Goal: Task Accomplishment & Management: Manage account settings

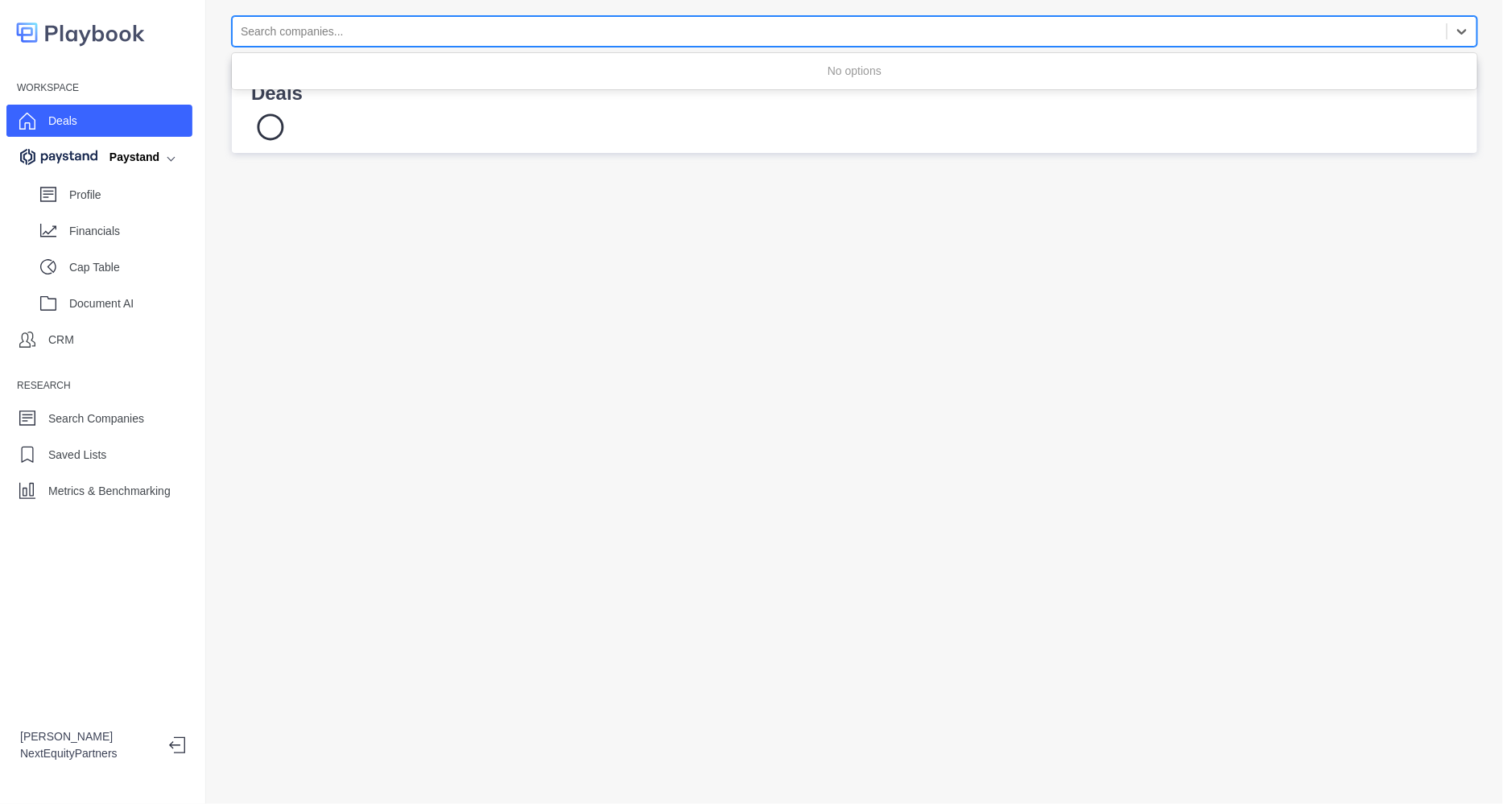
click at [513, 32] on div at bounding box center [840, 32] width 1198 height 20
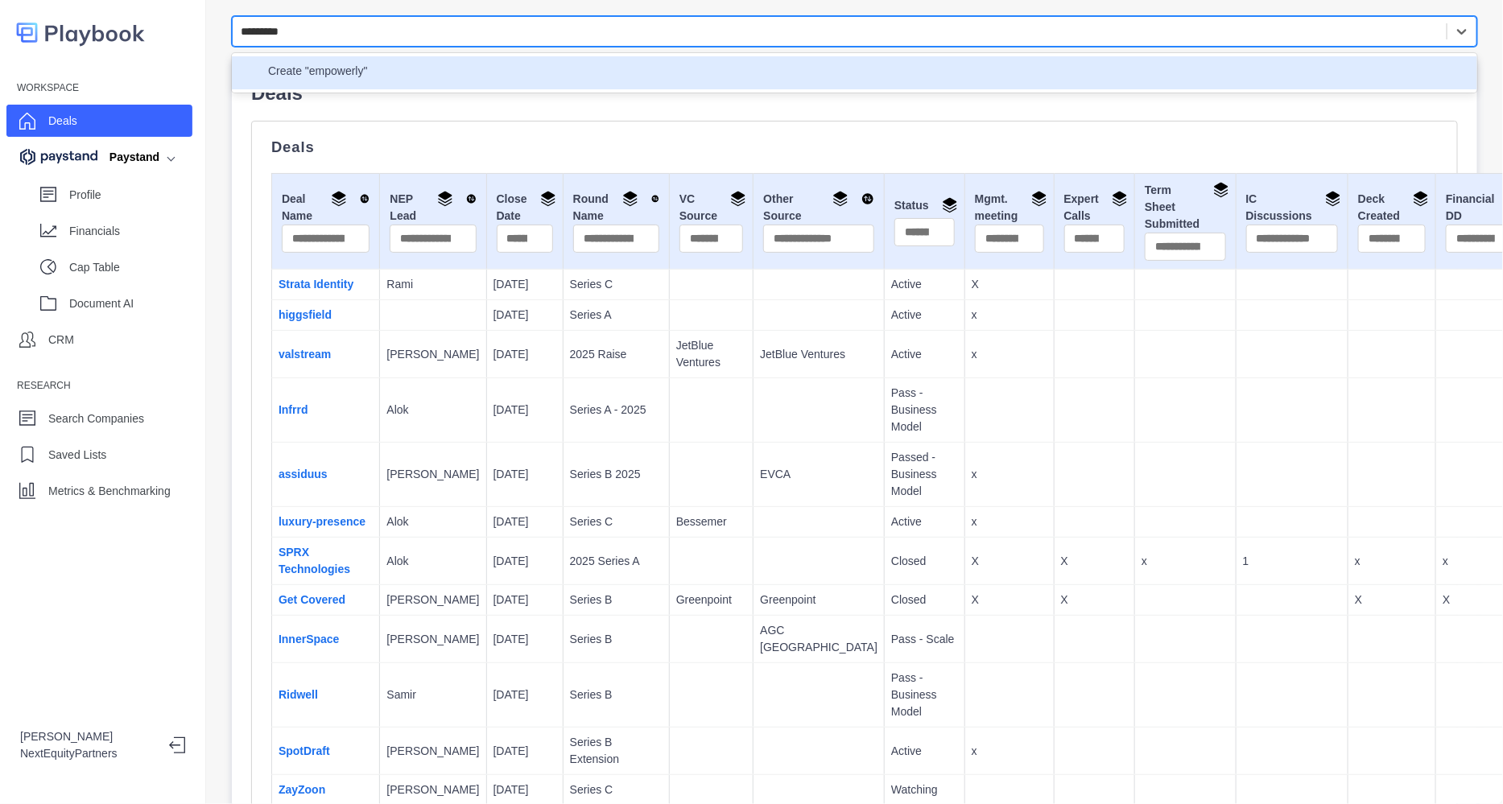
type input "*********"
click at [386, 71] on div "Create "Empowerly"" at bounding box center [854, 73] width 1226 height 20
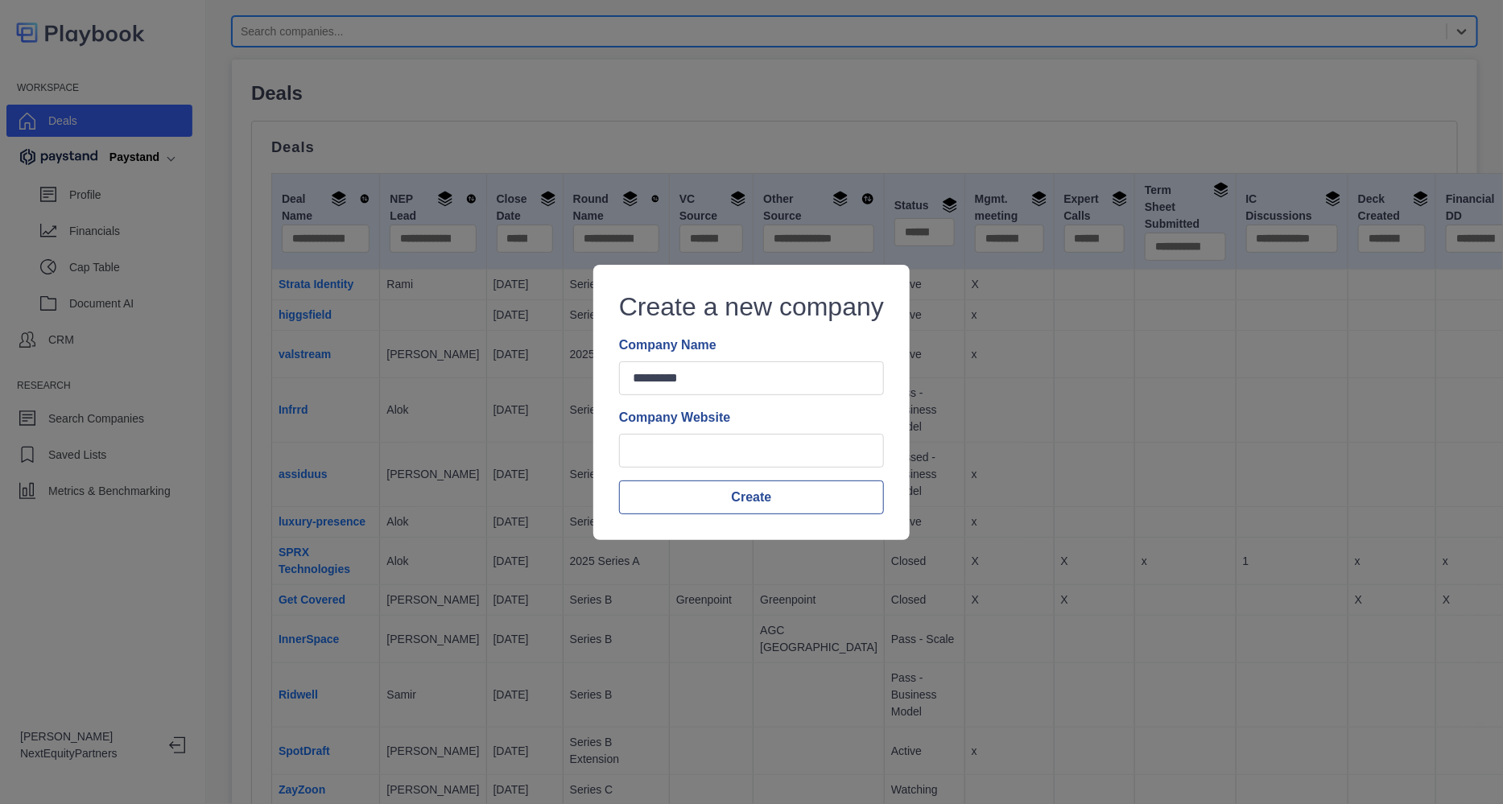
click at [716, 468] on div "Create a new company Company Name ********* Company Website Create" at bounding box center [751, 403] width 265 height 224
click at [716, 461] on input "Company Website" at bounding box center [751, 451] width 265 height 34
paste input "**********"
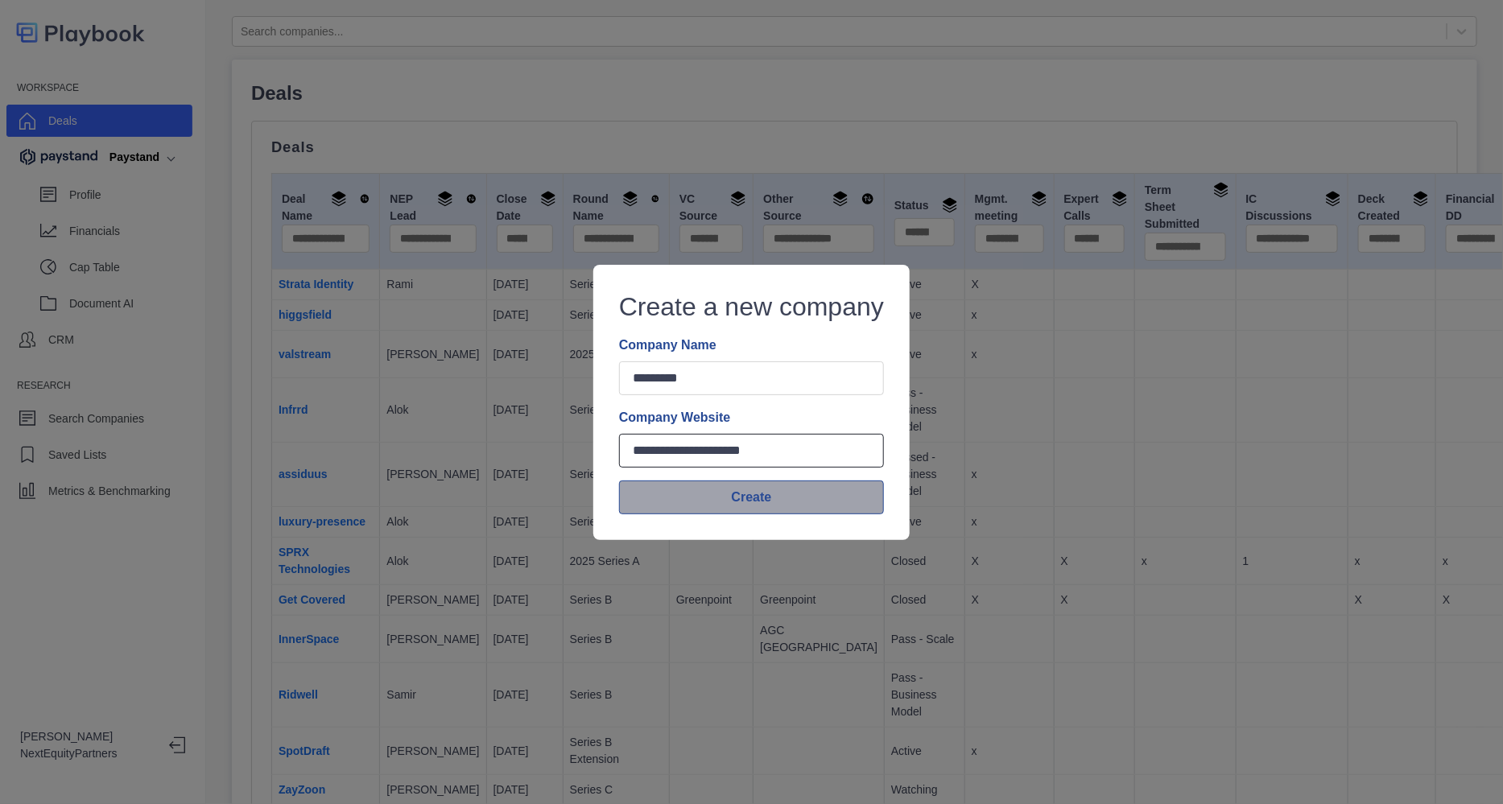
type input "**********"
click at [731, 501] on button "Create" at bounding box center [751, 498] width 265 height 34
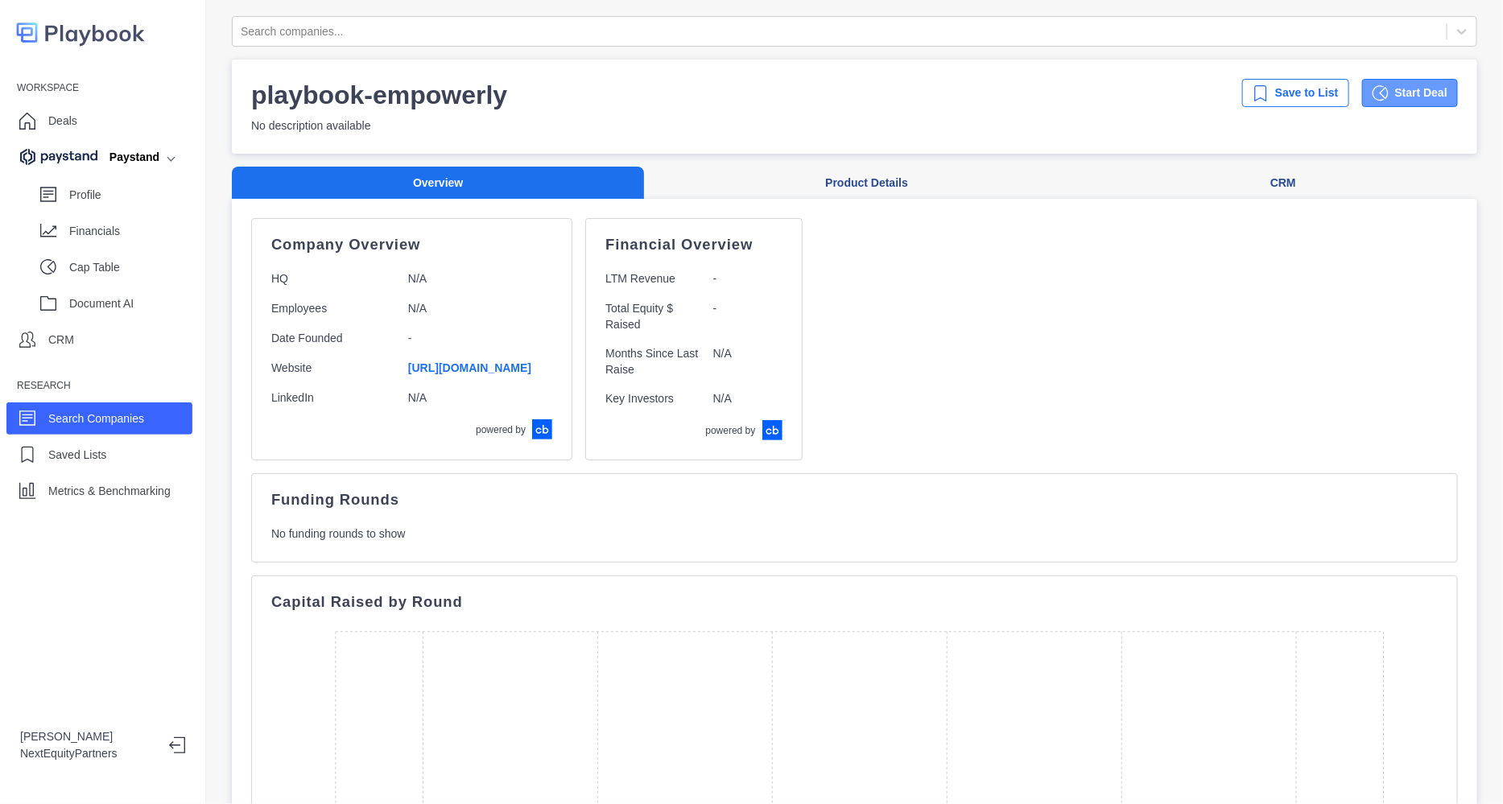
click at [1380, 93] on button "Start Deal" at bounding box center [1410, 93] width 96 height 28
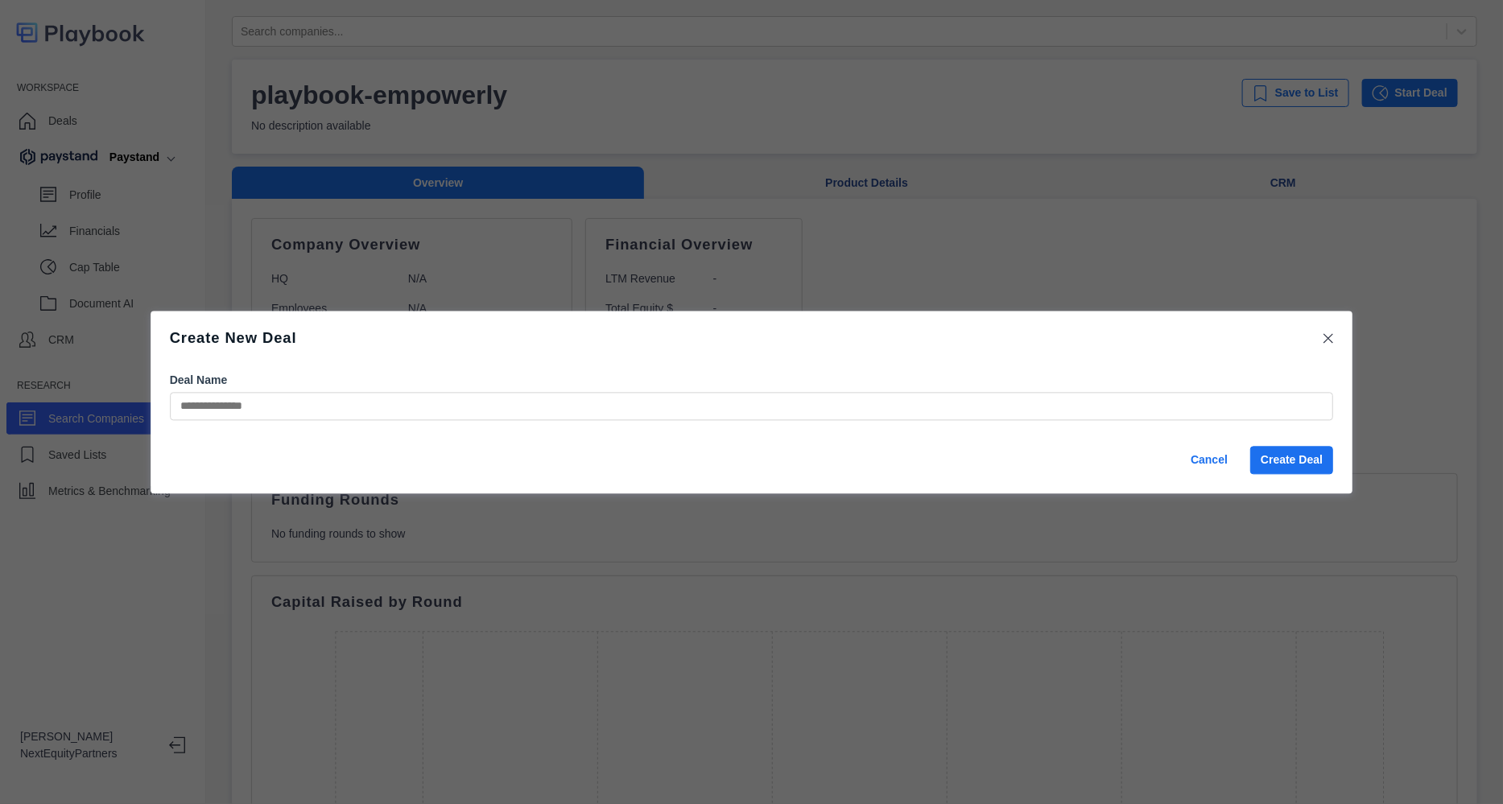
click at [584, 400] on input "Deal Name" at bounding box center [752, 406] width 1164 height 28
type input "*"
type input "**********"
click at [1287, 460] on button "Create Deal" at bounding box center [1291, 460] width 83 height 28
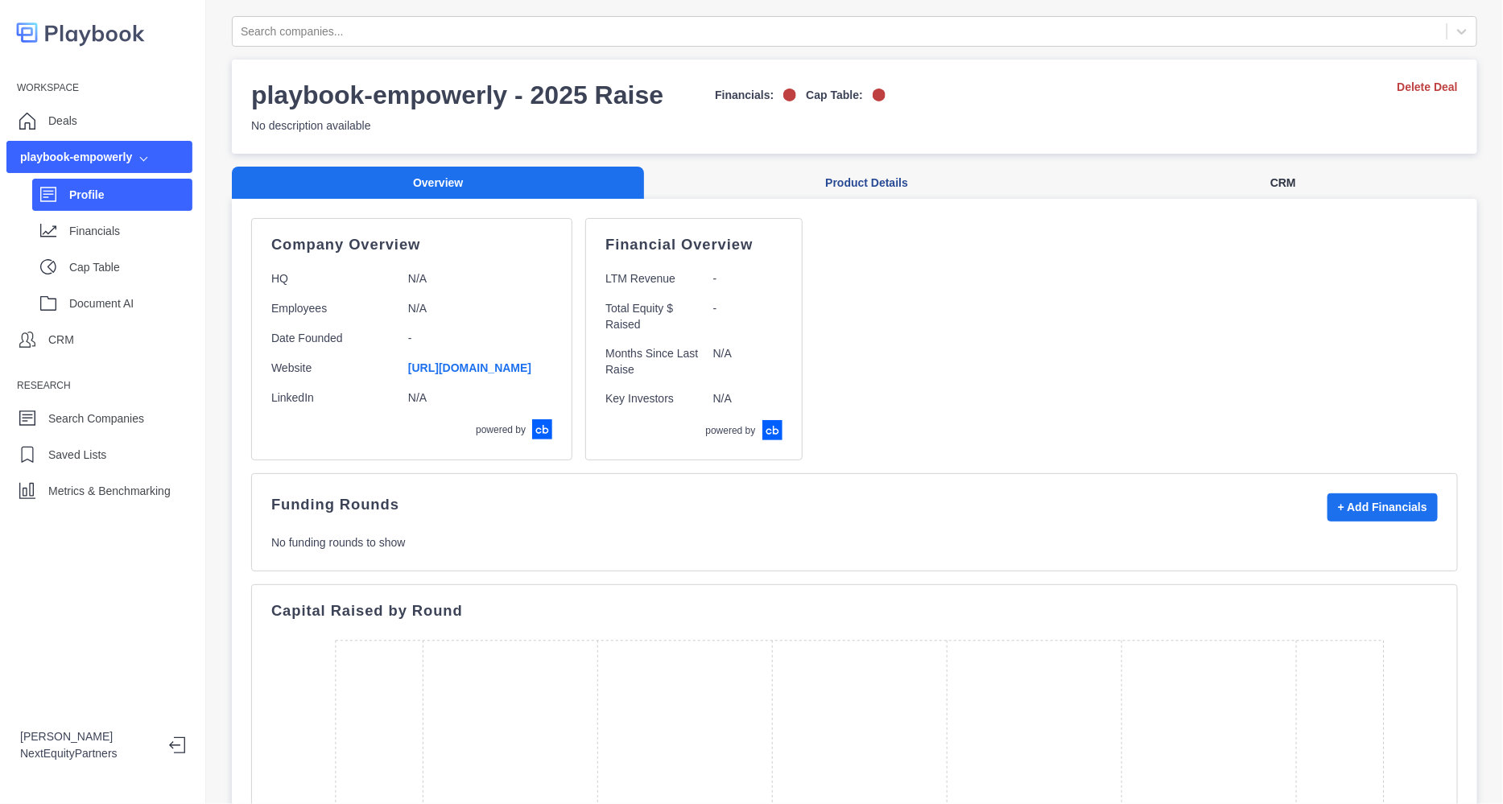
click at [1253, 180] on button "CRM" at bounding box center [1283, 183] width 388 height 33
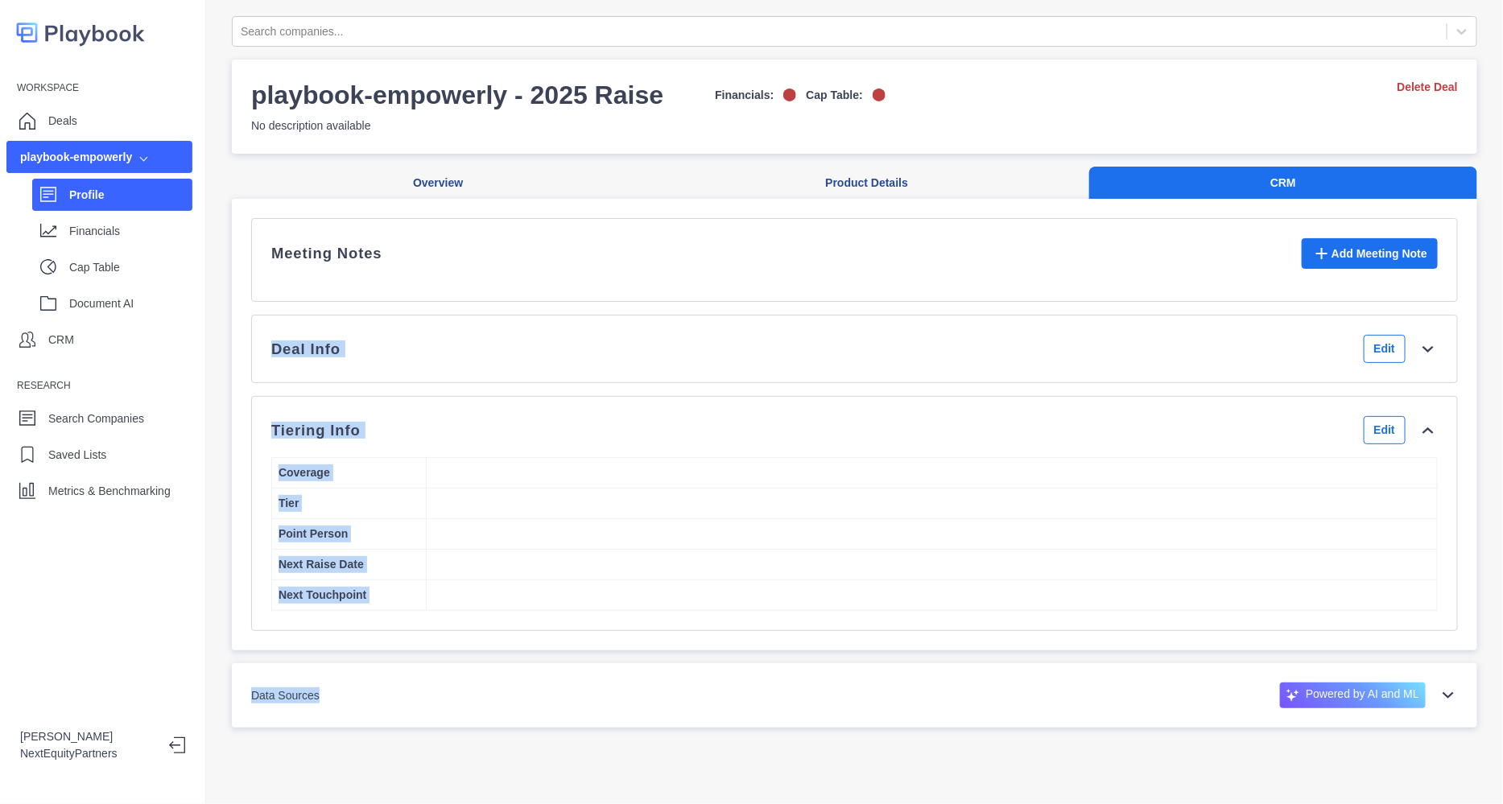
drag, startPoint x: 1059, startPoint y: 251, endPoint x: 1242, endPoint y: 683, distance: 469.6
click at [1242, 683] on div "Search companies... playbook-empowerly - 2025 Raise Financials: Cap Table: No d…" at bounding box center [854, 372] width 1245 height 712
click at [401, 444] on div "Tiering Info Edit" at bounding box center [854, 430] width 1166 height 28
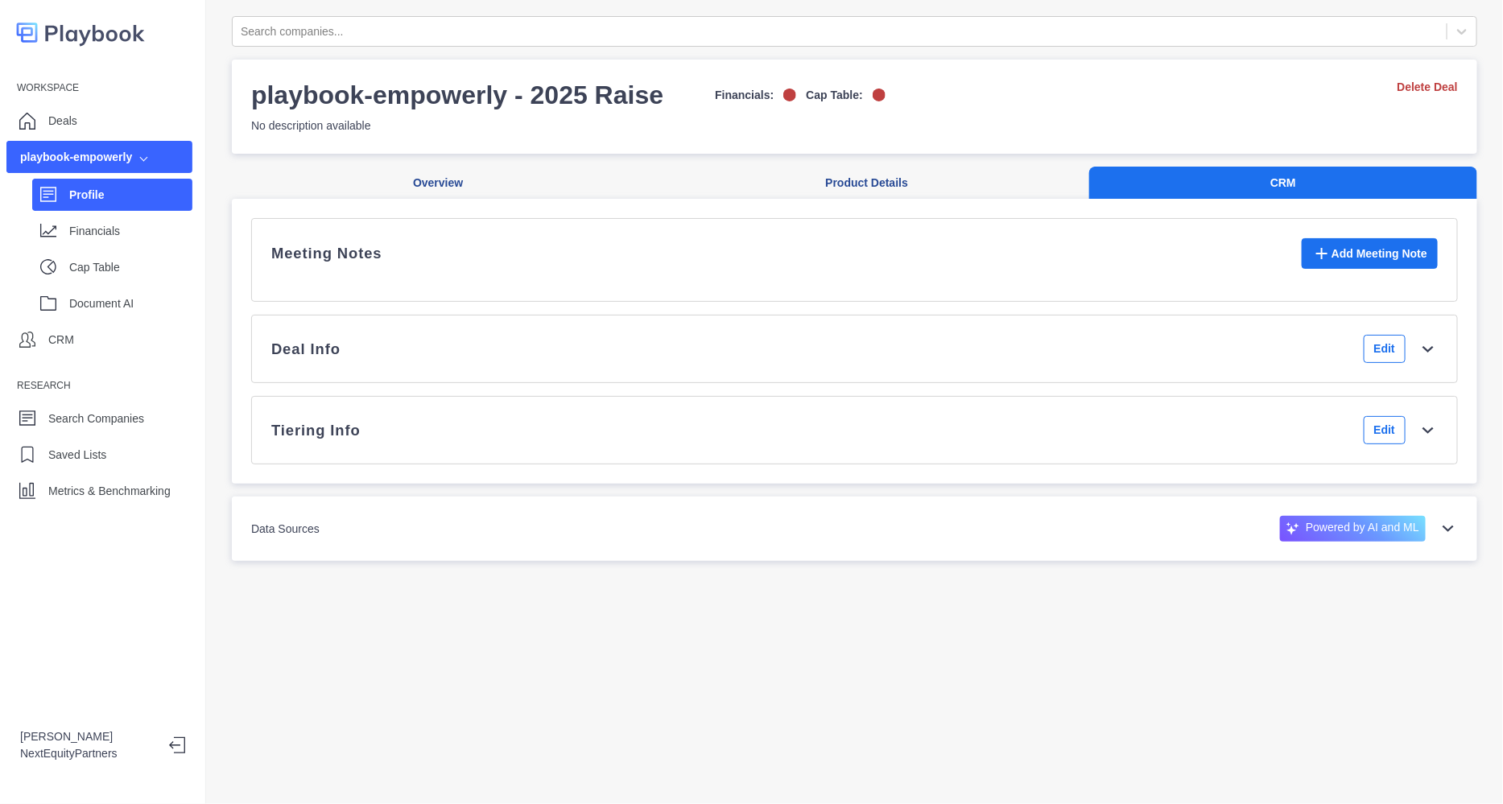
click at [299, 356] on p "Deal Info" at bounding box center [305, 349] width 69 height 13
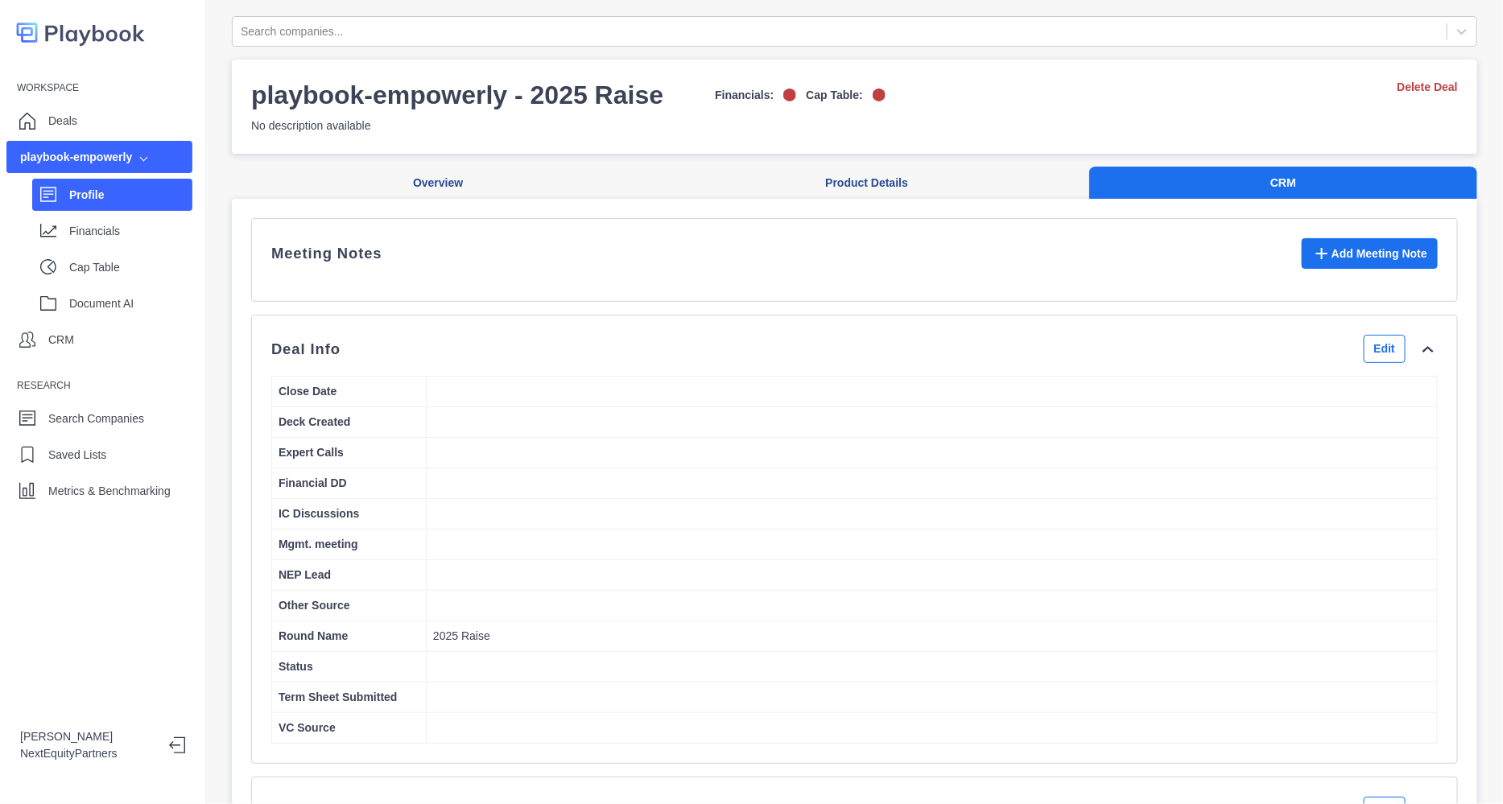
click at [332, 278] on div "Meeting Notes Add Meeting Note" at bounding box center [854, 259] width 1166 height 43
click at [329, 259] on p "Meeting Notes" at bounding box center [326, 253] width 111 height 13
click at [1364, 363] on button "Edit" at bounding box center [1385, 349] width 42 height 28
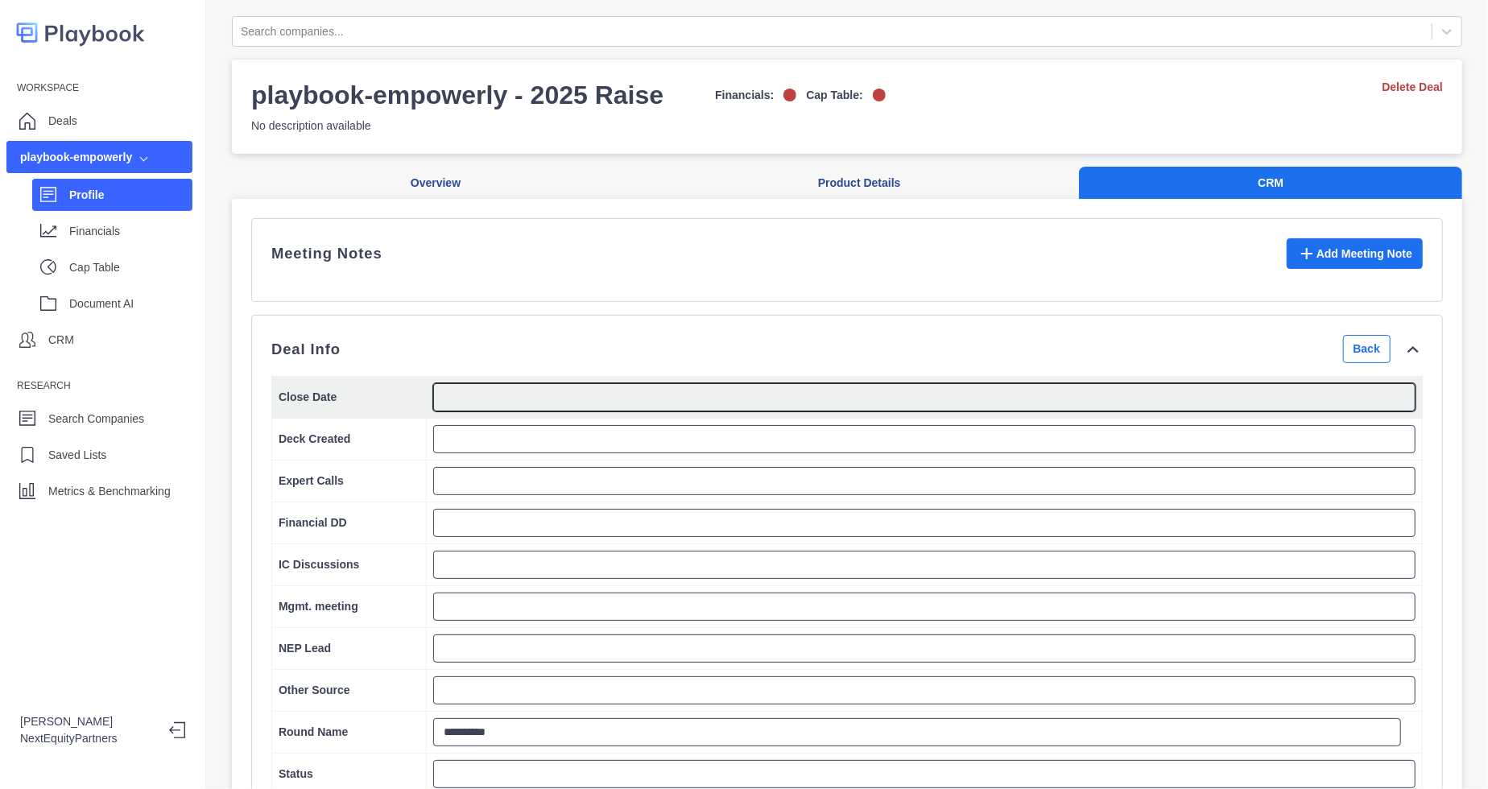
click at [614, 411] on textarea at bounding box center [924, 397] width 982 height 28
type textarea "*********"
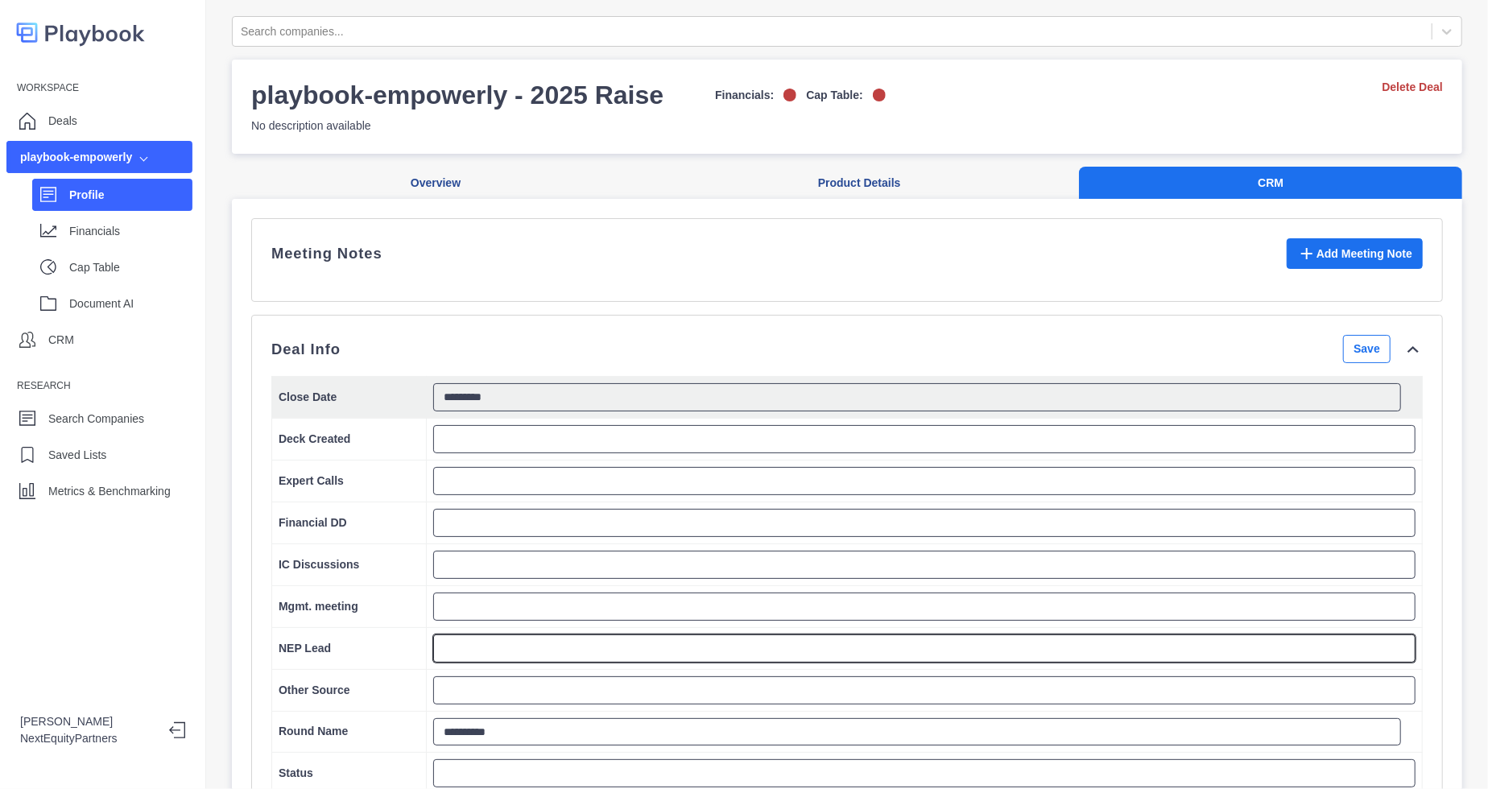
type textarea "*"
type textarea "****"
type textarea "*"
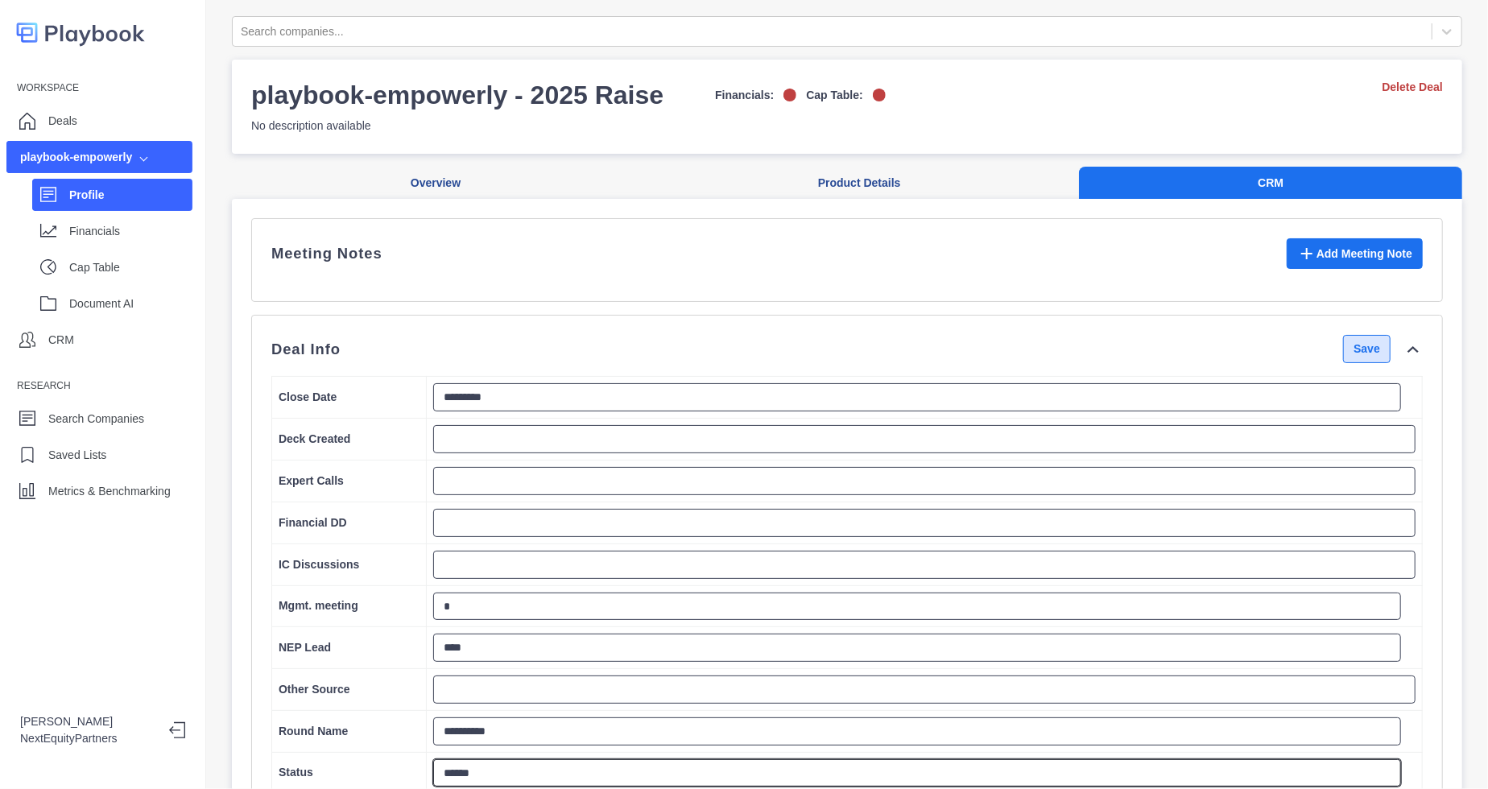
type textarea "******"
click at [1365, 363] on button "Save" at bounding box center [1366, 349] width 47 height 28
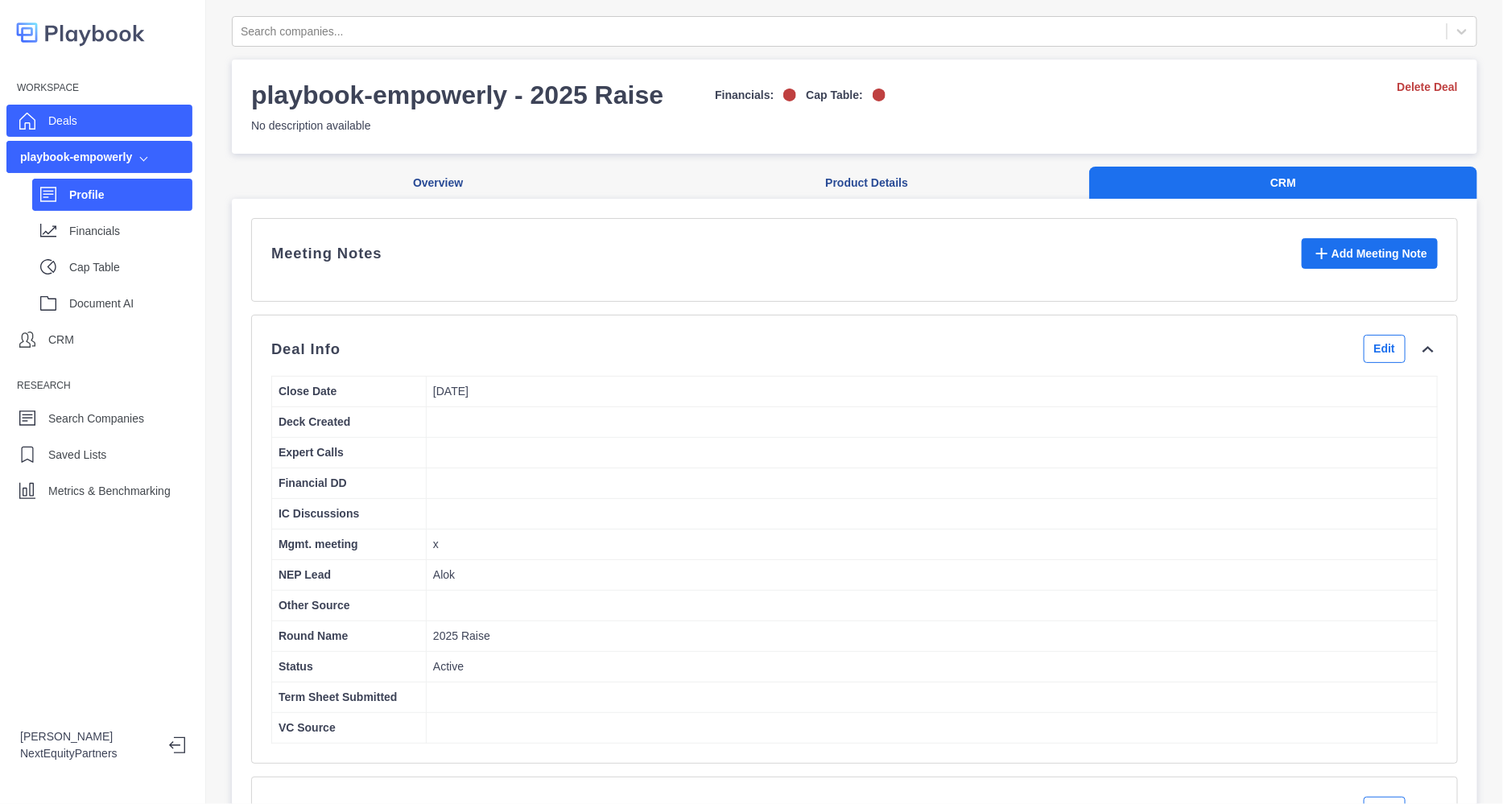
click at [68, 106] on div "Deals" at bounding box center [99, 121] width 186 height 32
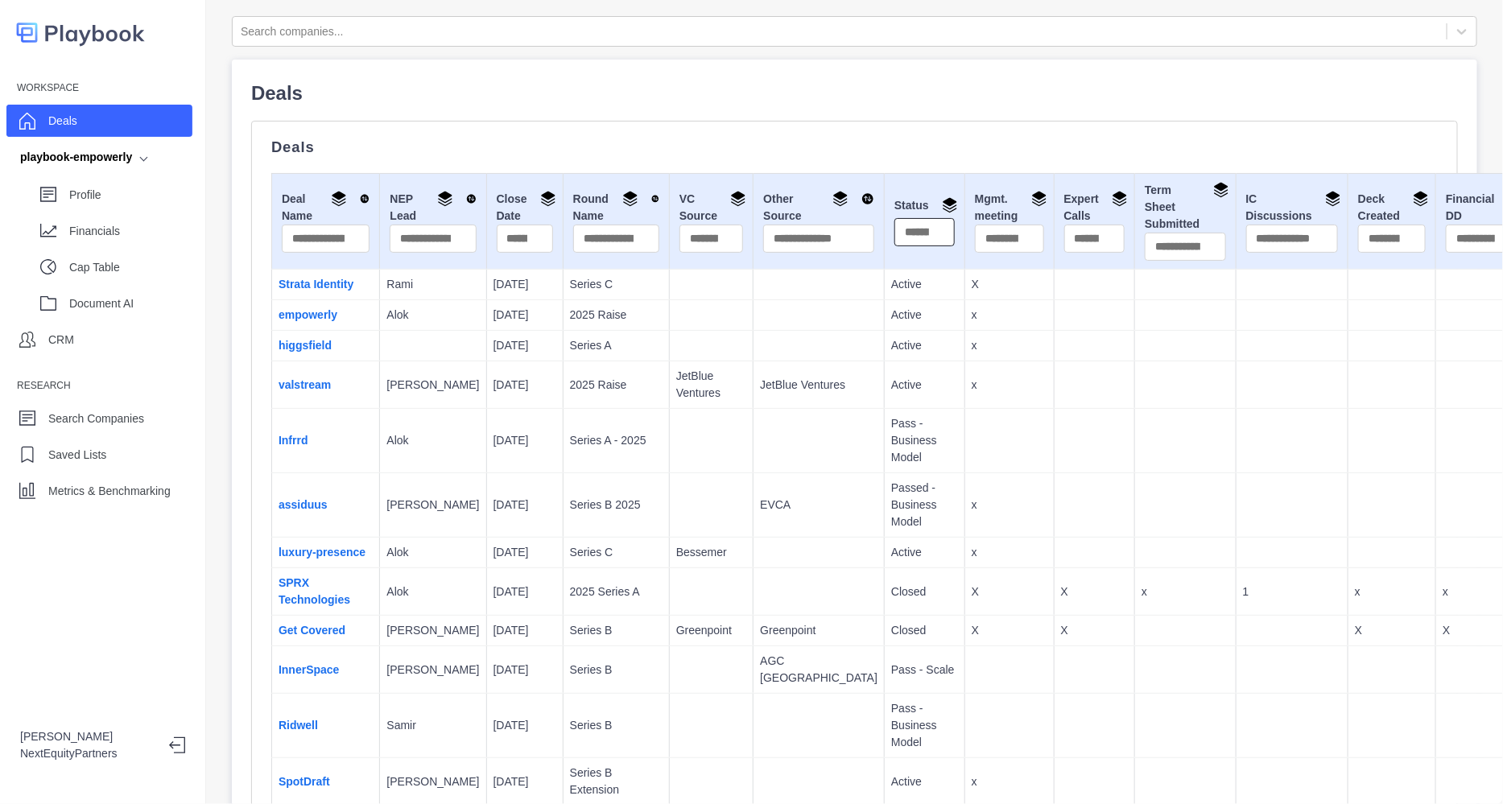
click at [894, 225] on input "text" at bounding box center [924, 232] width 60 height 28
type input "******"
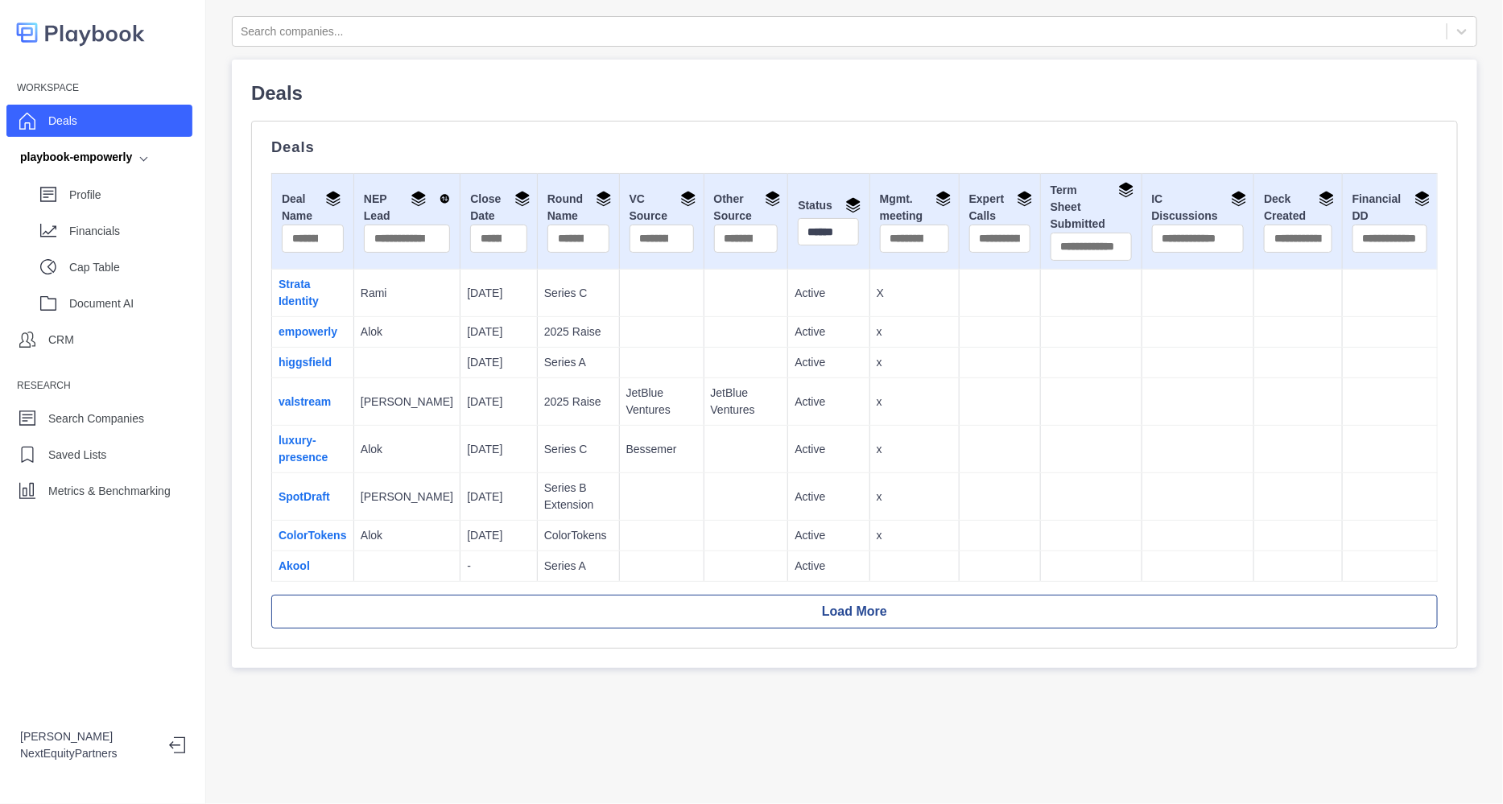
click at [778, 118] on div "Deals Deals Deal Name NEP Lead Close Date Round Name VC Source Other Source Sta…" at bounding box center [854, 364] width 1207 height 570
drag, startPoint x: 767, startPoint y: 154, endPoint x: 994, endPoint y: 583, distance: 485.4
click at [994, 583] on div "Deals Deals Deal Name NEP Lead Close Date Round Name VC Source Other Source Sta…" at bounding box center [854, 364] width 1207 height 570
click at [994, 582] on div "Deal Name NEP Lead Close Date Round Name VC Source Other Source Status ****** M…" at bounding box center [854, 401] width 1166 height 456
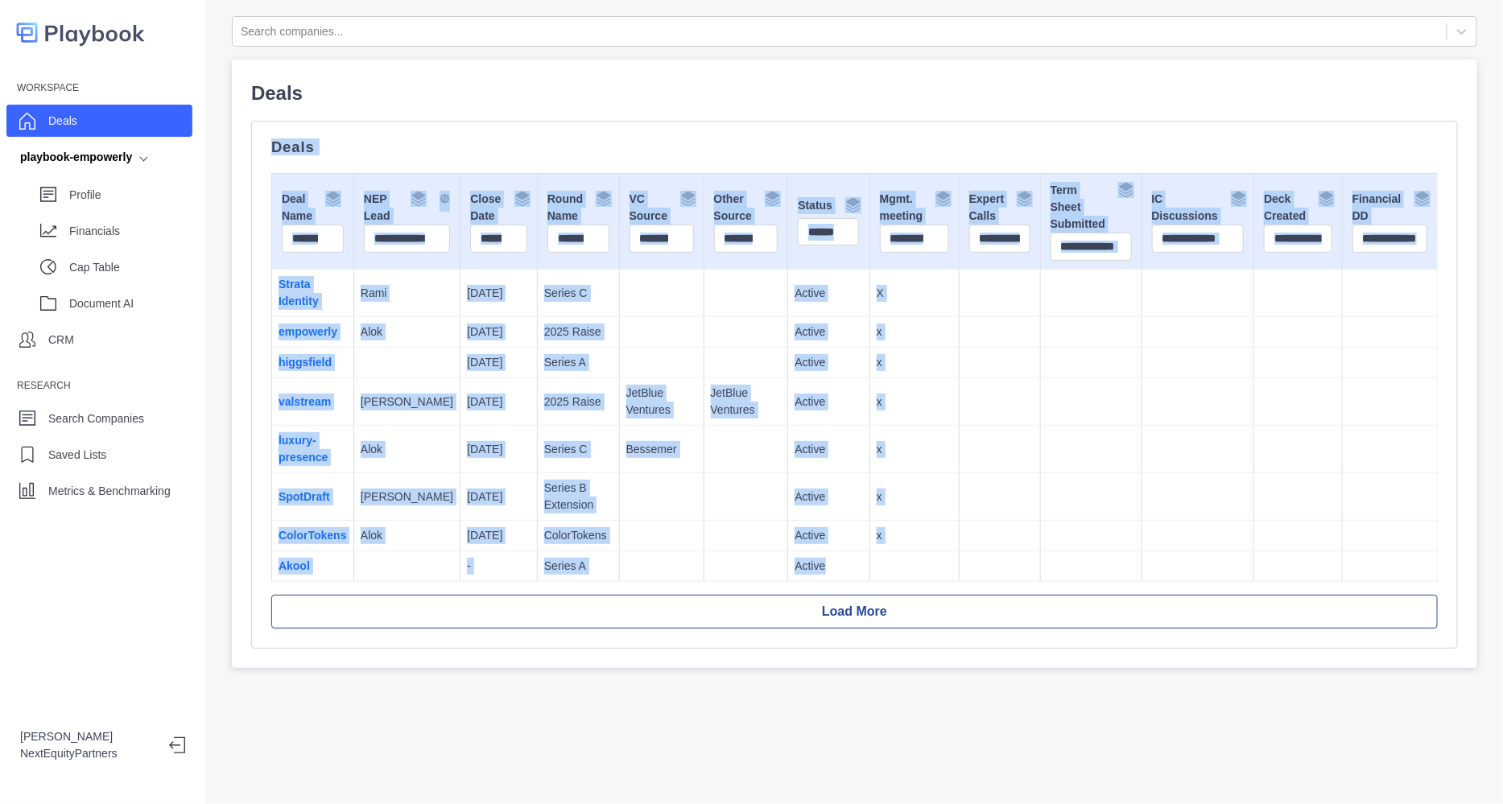
drag, startPoint x: 927, startPoint y: 484, endPoint x: 663, endPoint y: 88, distance: 475.6
click at [663, 88] on div "Deals Deals Deal Name NEP Lead Close Date Round Name VC Source Other Source Sta…" at bounding box center [854, 364] width 1207 height 570
click at [663, 88] on p "Deals" at bounding box center [854, 93] width 1207 height 29
drag, startPoint x: 634, startPoint y: 55, endPoint x: 1135, endPoint y: 513, distance: 678.6
click at [1135, 513] on div "Search companies... Deals Deals Deal Name NEP Lead Close Date Round Name VC Sou…" at bounding box center [854, 342] width 1245 height 652
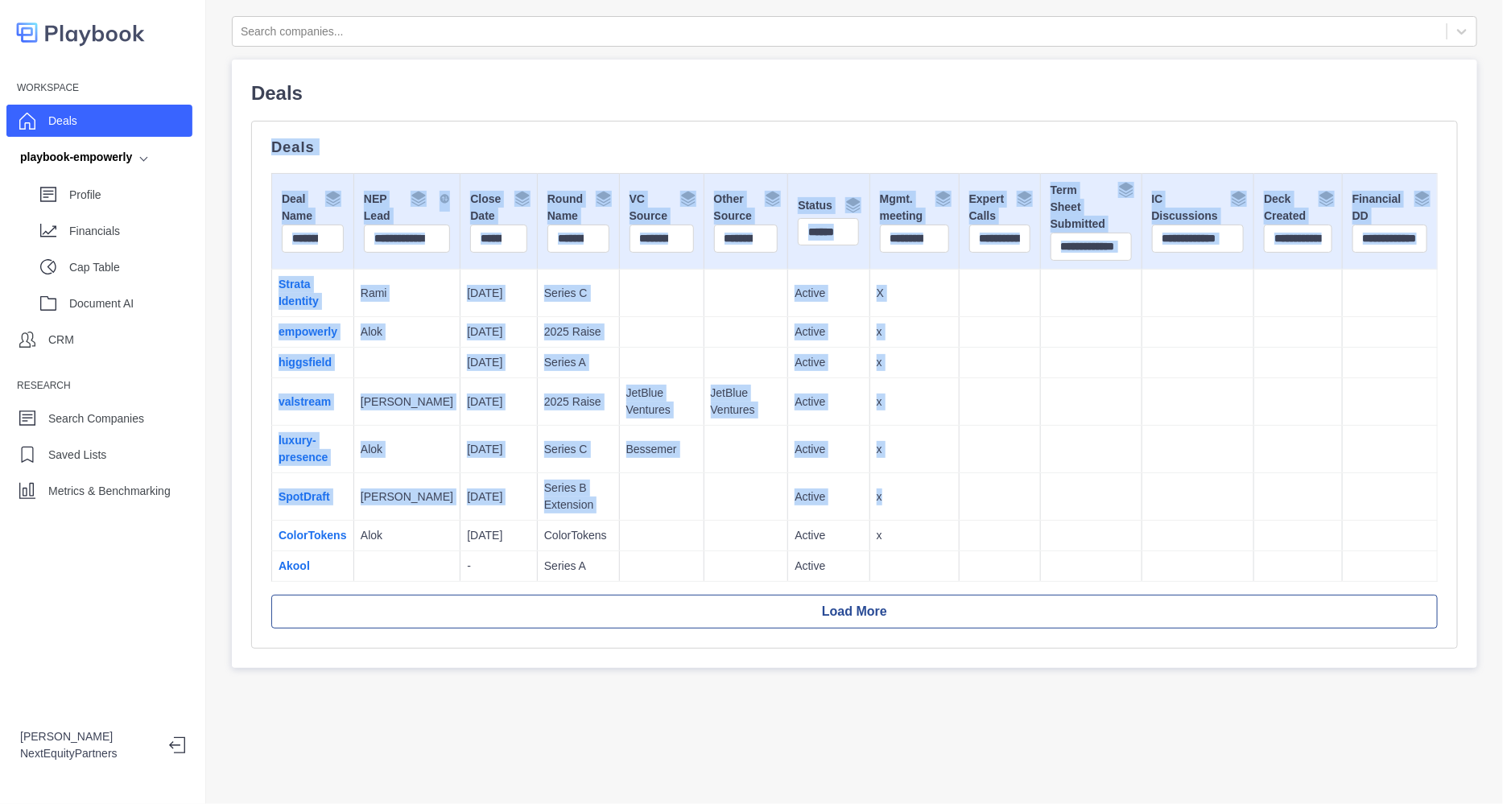
click at [1141, 513] on td at bounding box center [1197, 496] width 113 height 47
drag, startPoint x: 1000, startPoint y: 445, endPoint x: 660, endPoint y: 112, distance: 475.9
click at [659, 112] on div "Deals Deals Deal Name NEP Lead Close Date Round Name VC Source Other Source Sta…" at bounding box center [854, 364] width 1207 height 570
click at [1040, 412] on td at bounding box center [1090, 401] width 101 height 47
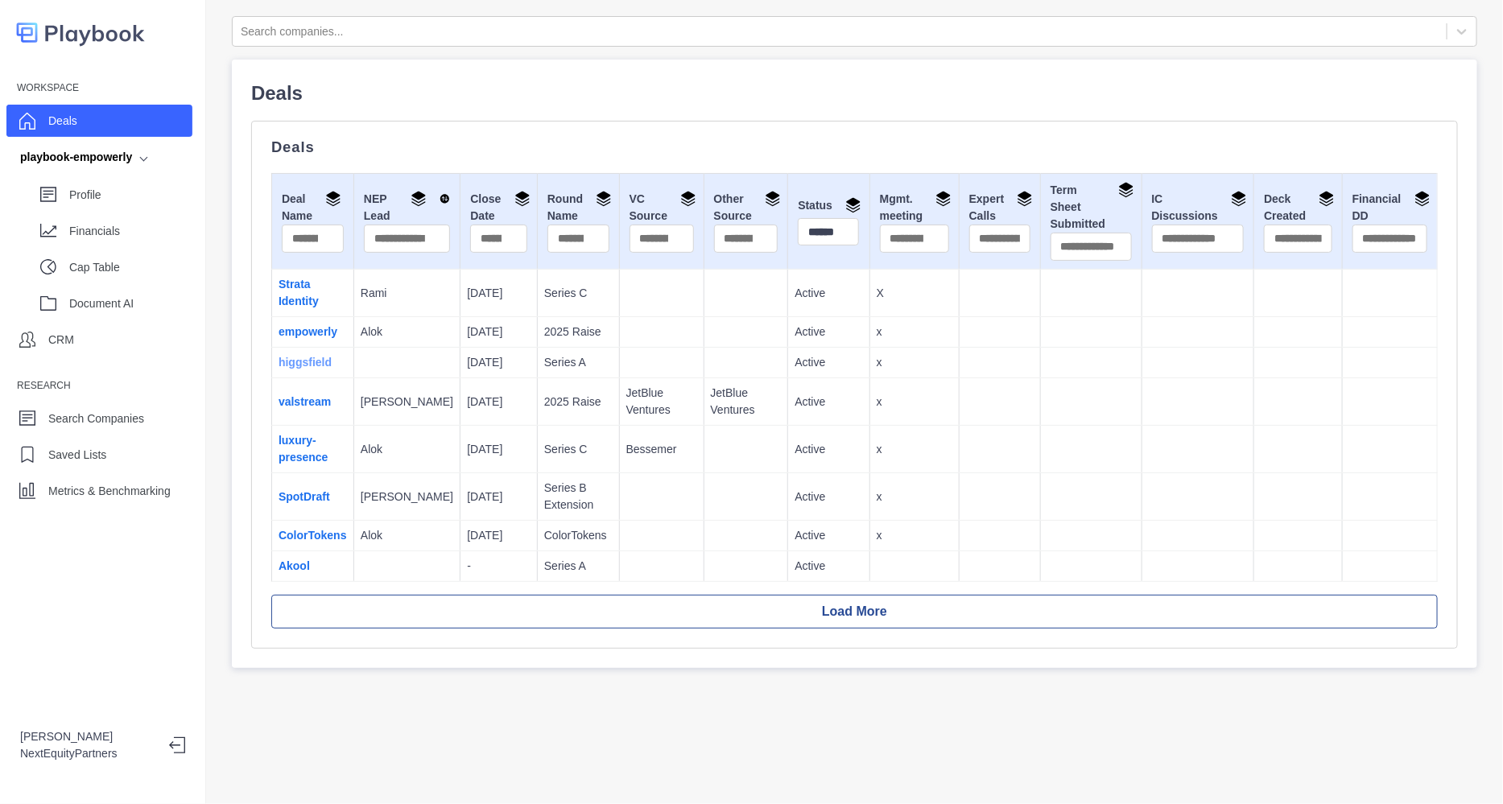
click at [290, 360] on link "higgsfield" at bounding box center [305, 362] width 53 height 13
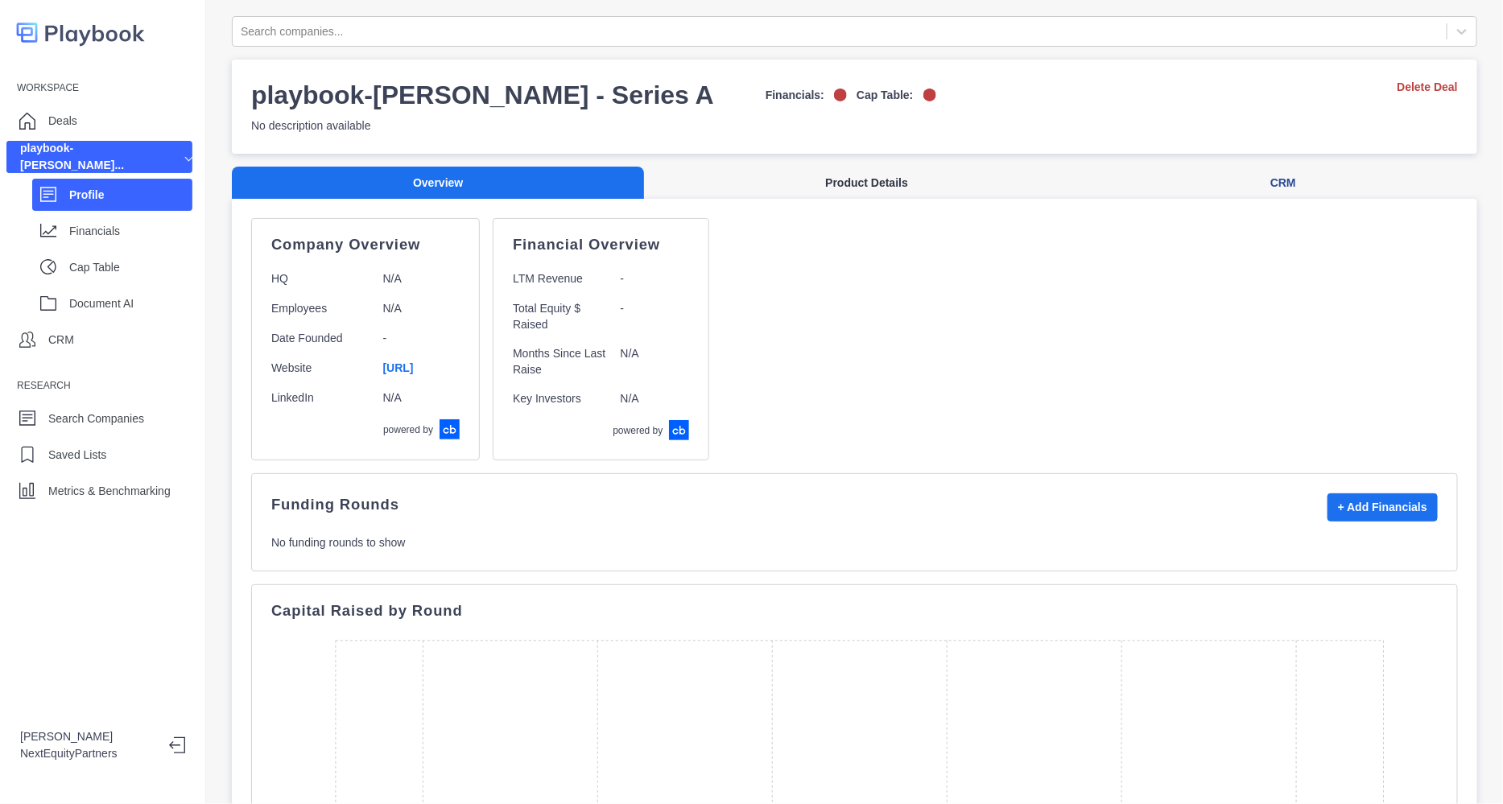
click at [816, 187] on button "Product Details" at bounding box center [866, 183] width 445 height 33
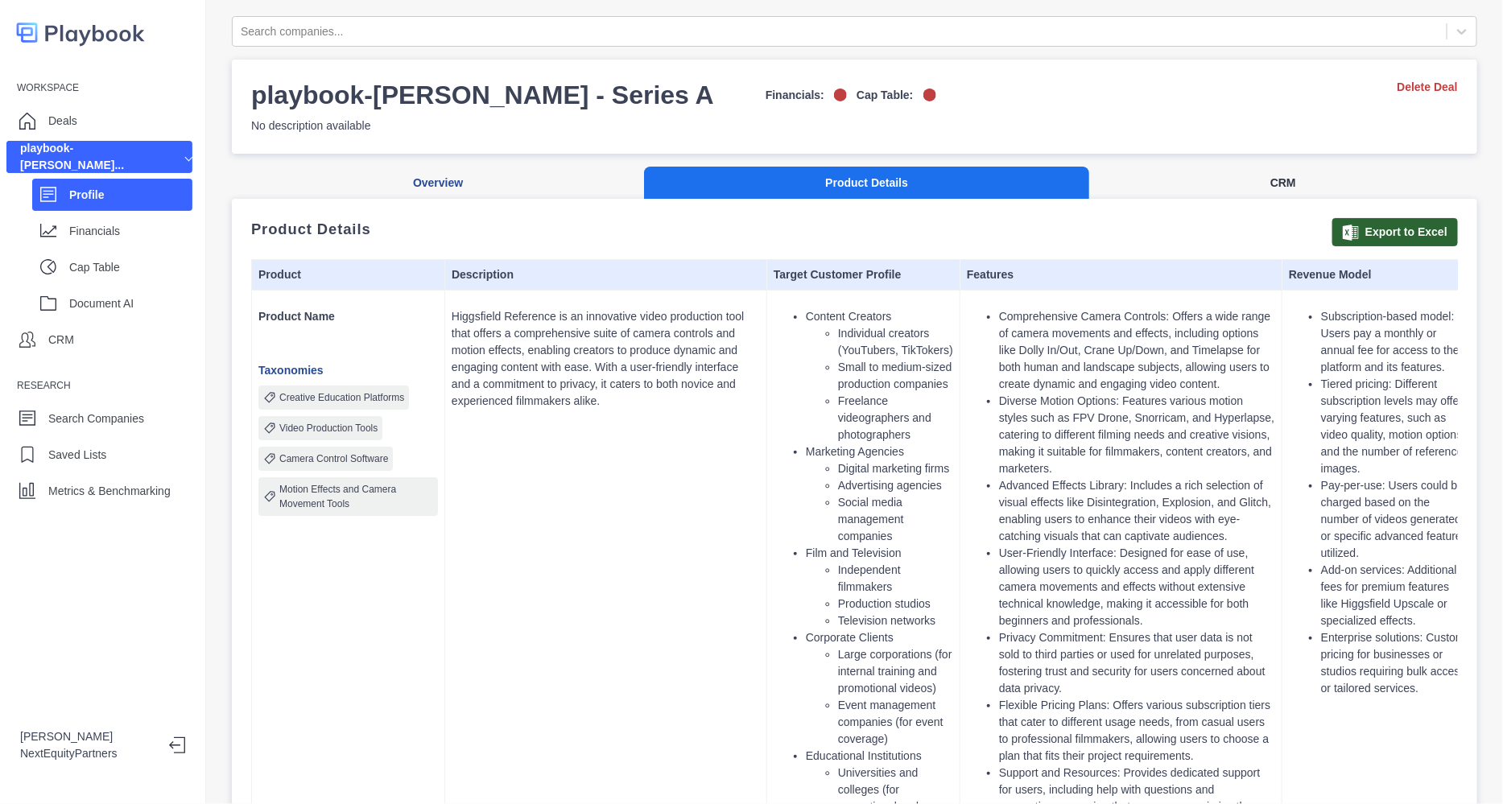
click at [1286, 180] on button "CRM" at bounding box center [1283, 183] width 388 height 33
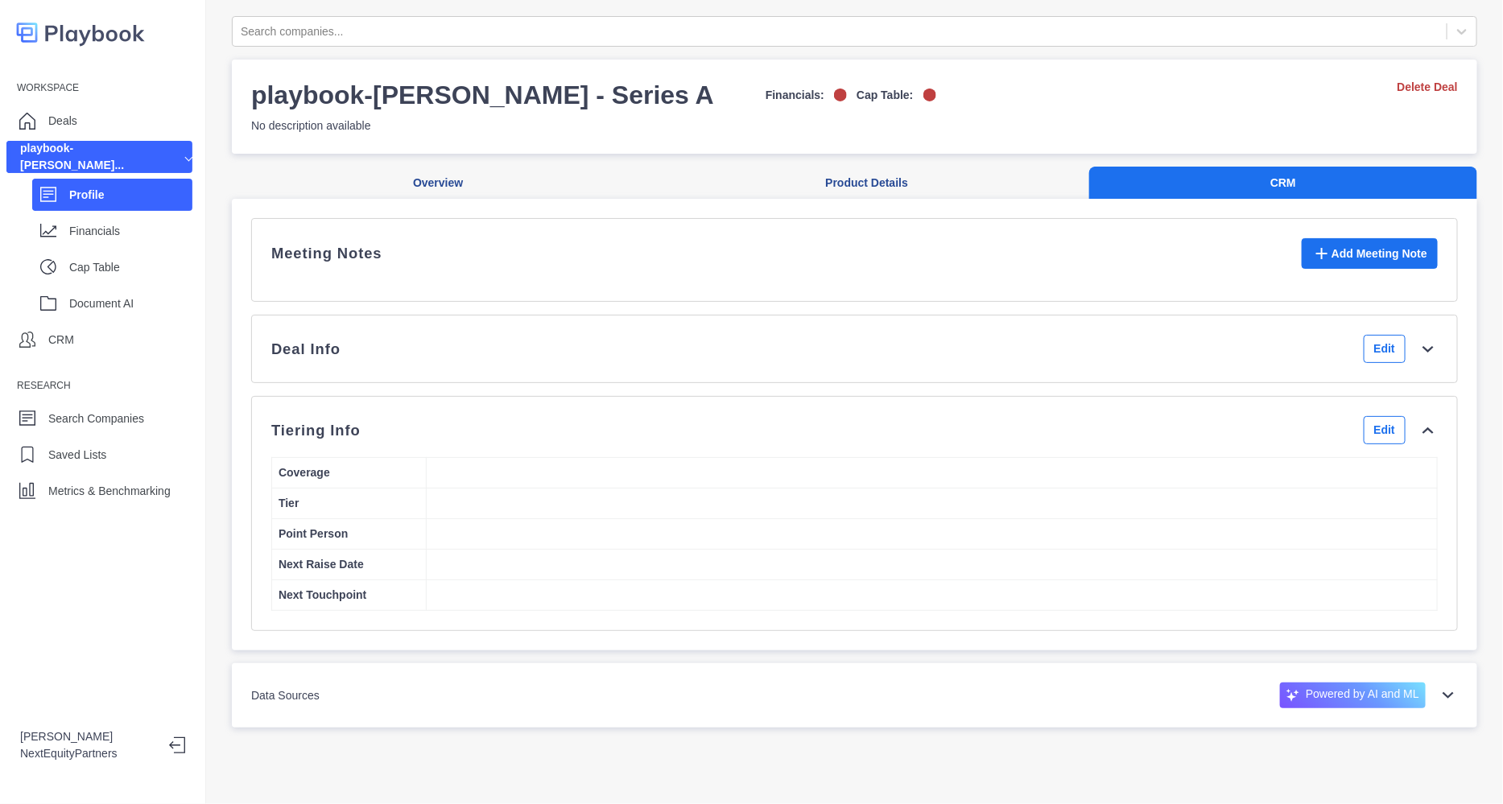
click at [1228, 352] on div "Deal Info Edit" at bounding box center [854, 349] width 1166 height 28
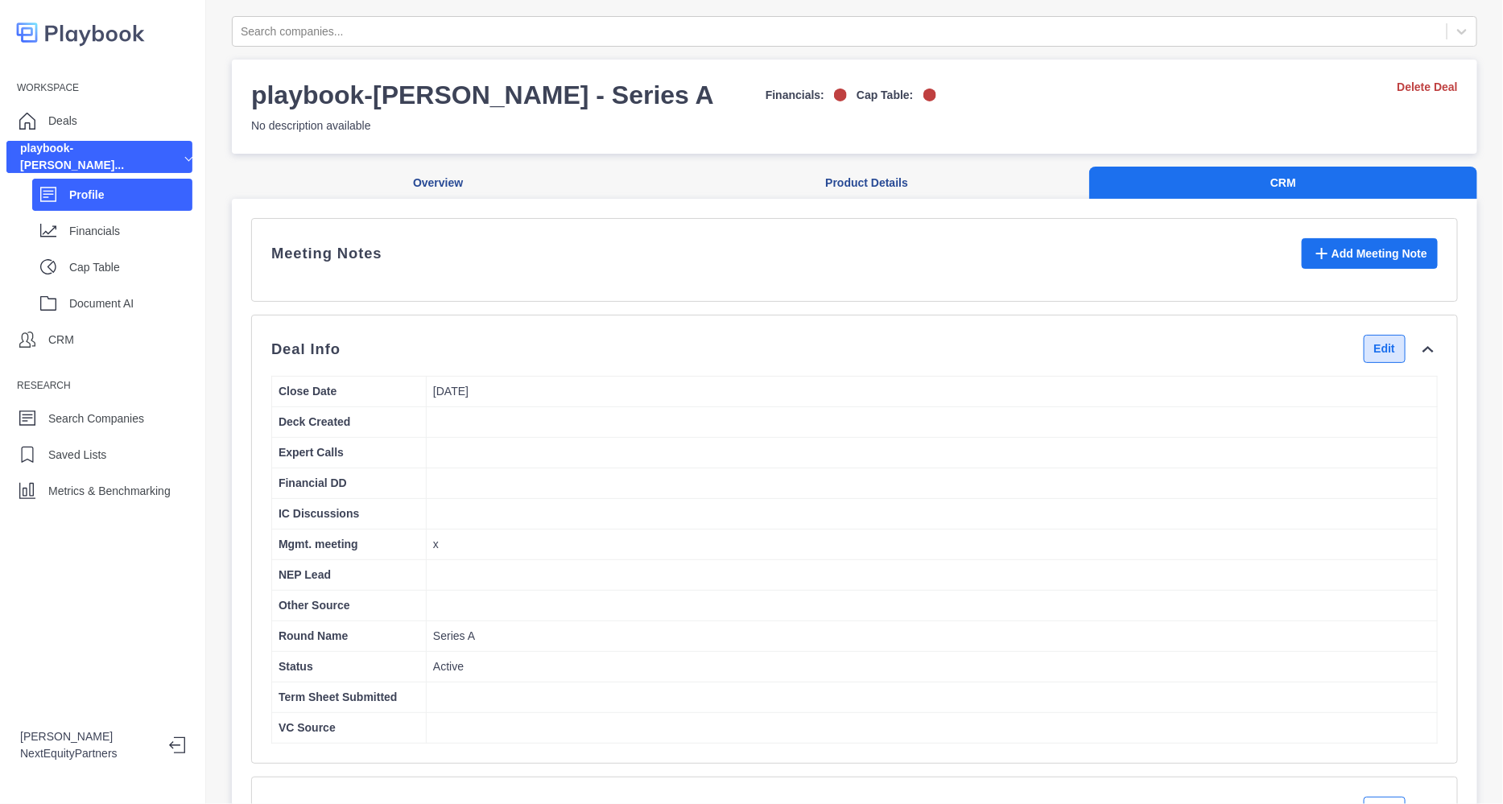
click at [1364, 352] on button "Edit" at bounding box center [1385, 349] width 42 height 28
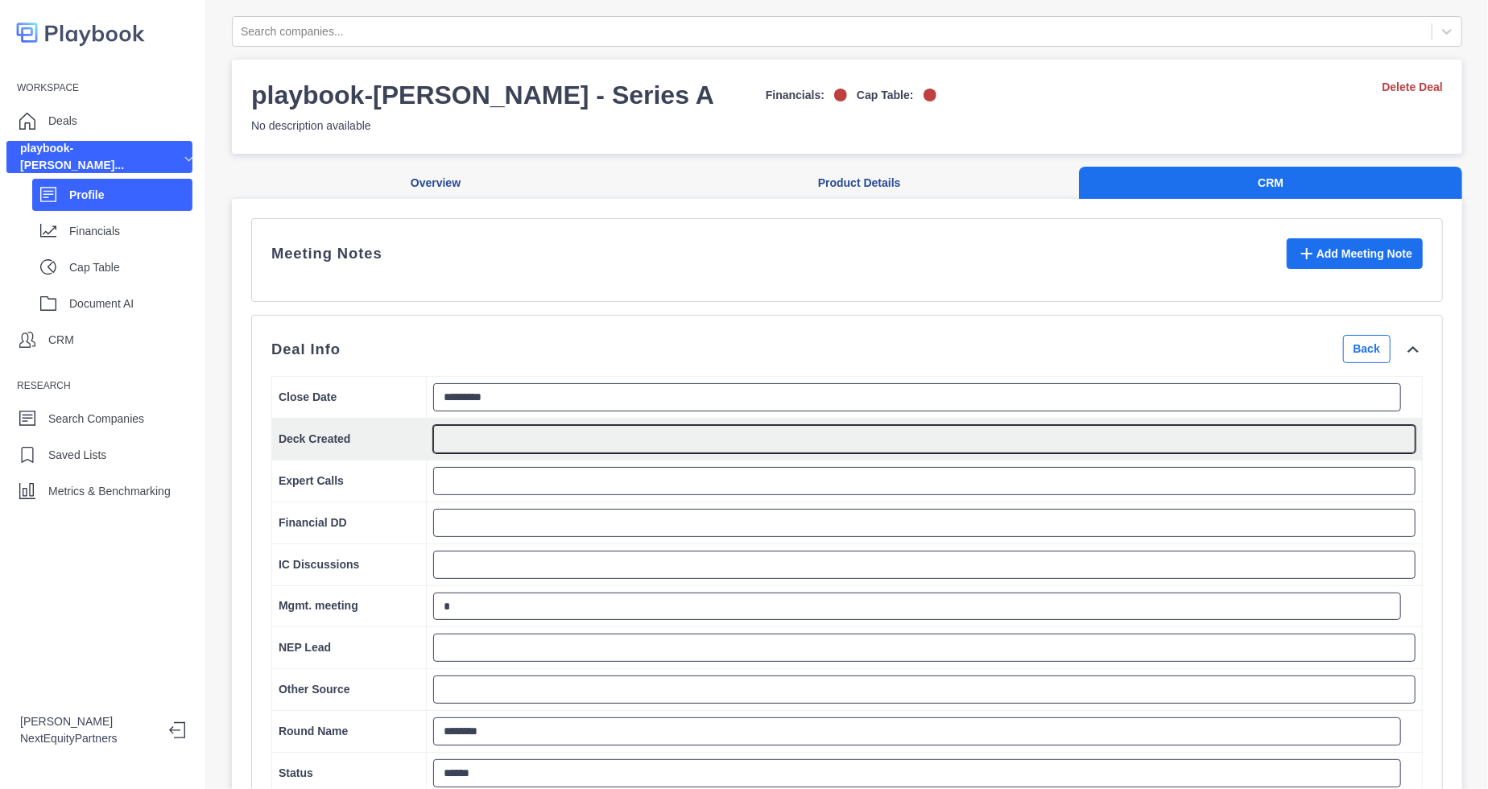
click at [522, 453] on textarea at bounding box center [924, 439] width 982 height 28
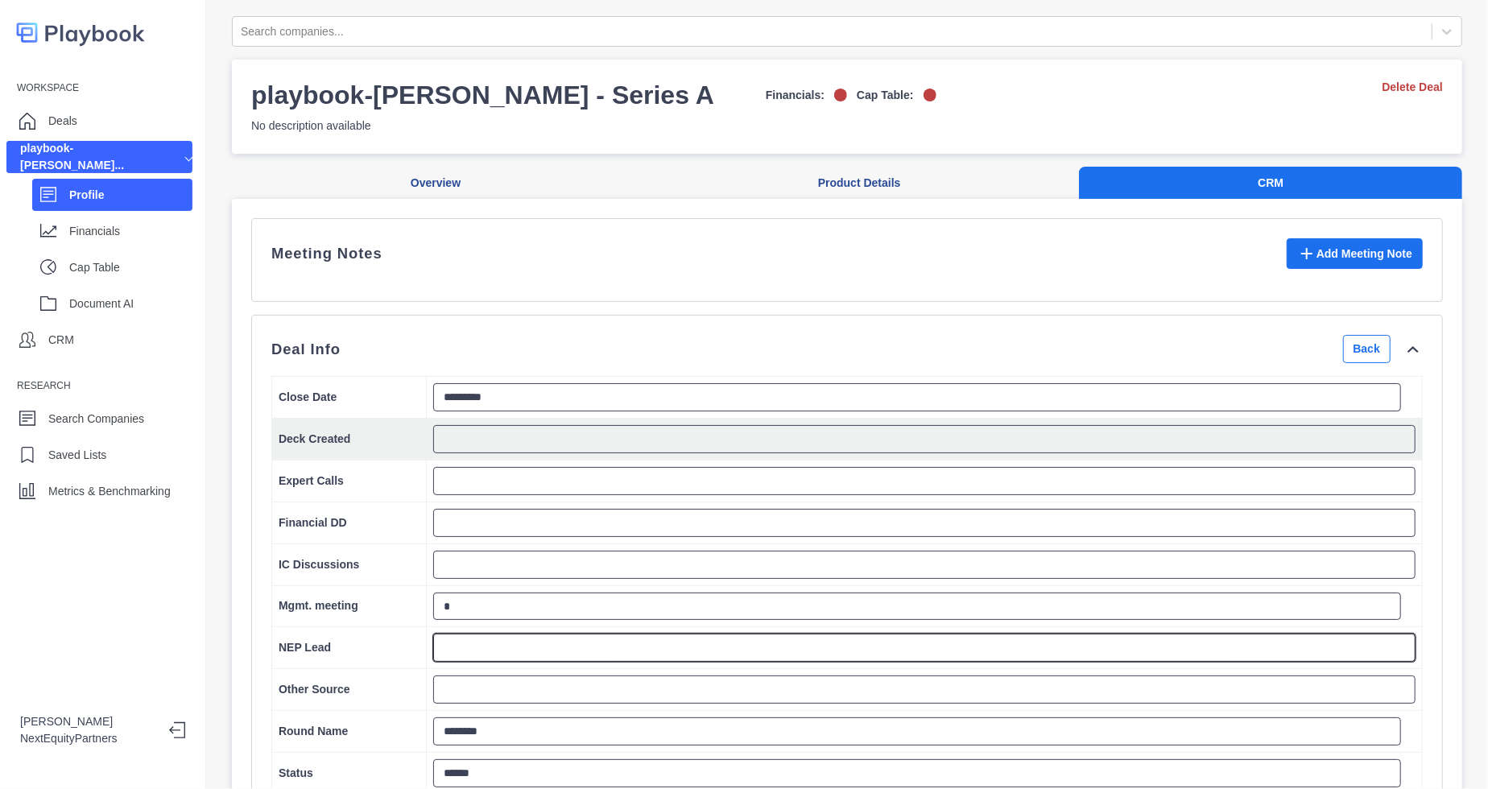
type textarea "*"
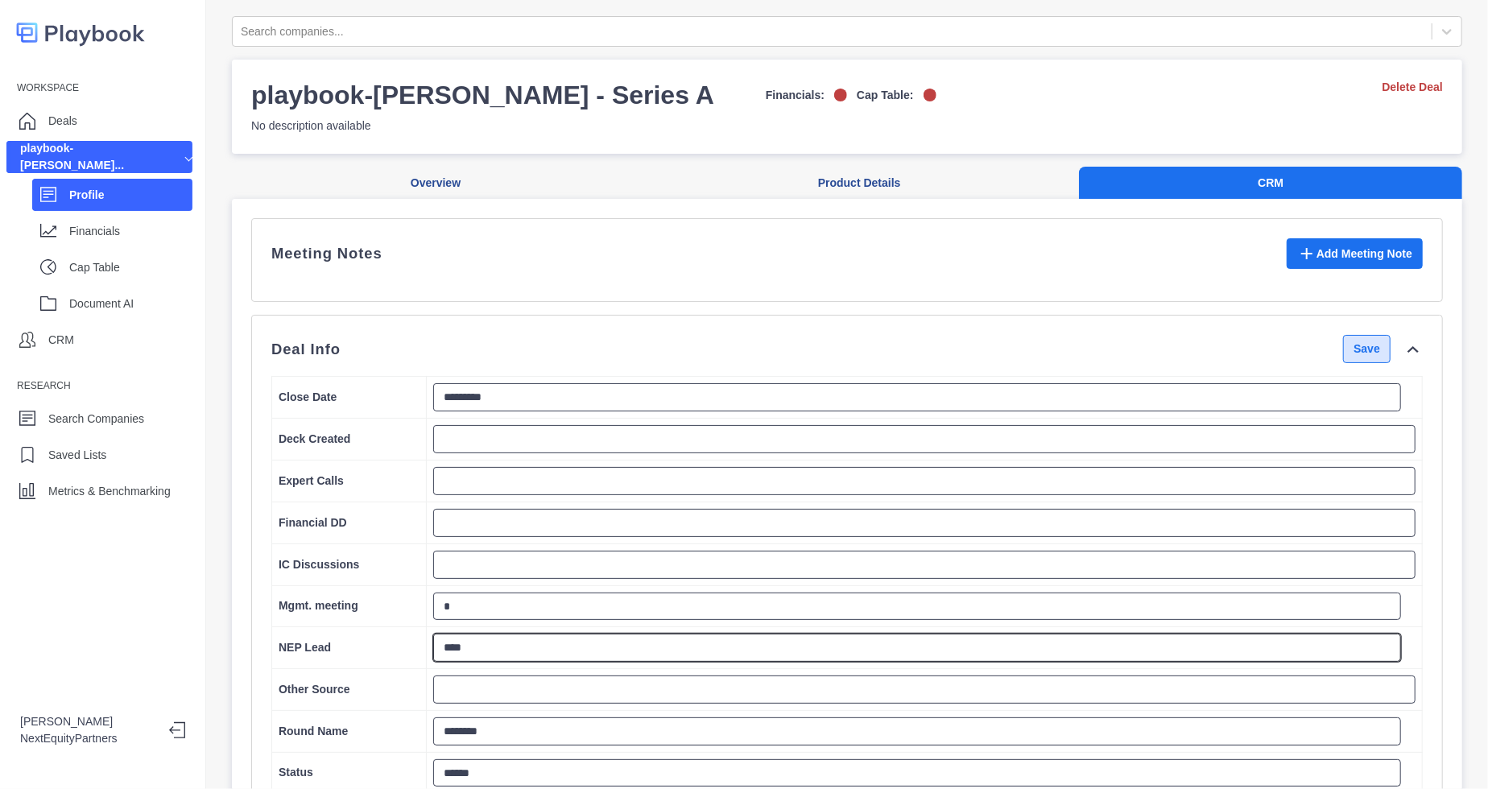
type textarea "****"
click at [1355, 361] on button "Save" at bounding box center [1366, 349] width 47 height 28
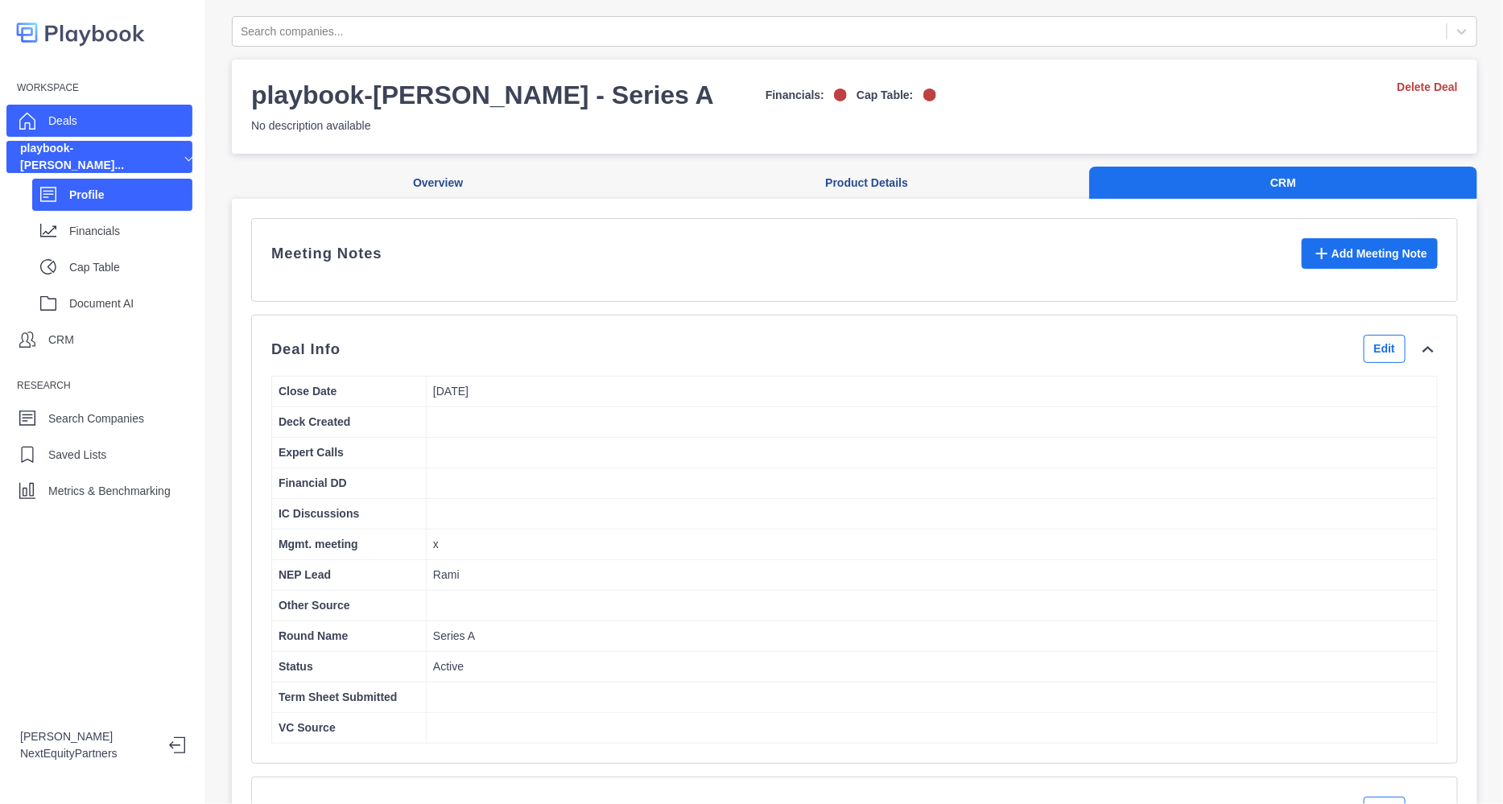
click at [120, 132] on div "Deals" at bounding box center [99, 121] width 186 height 32
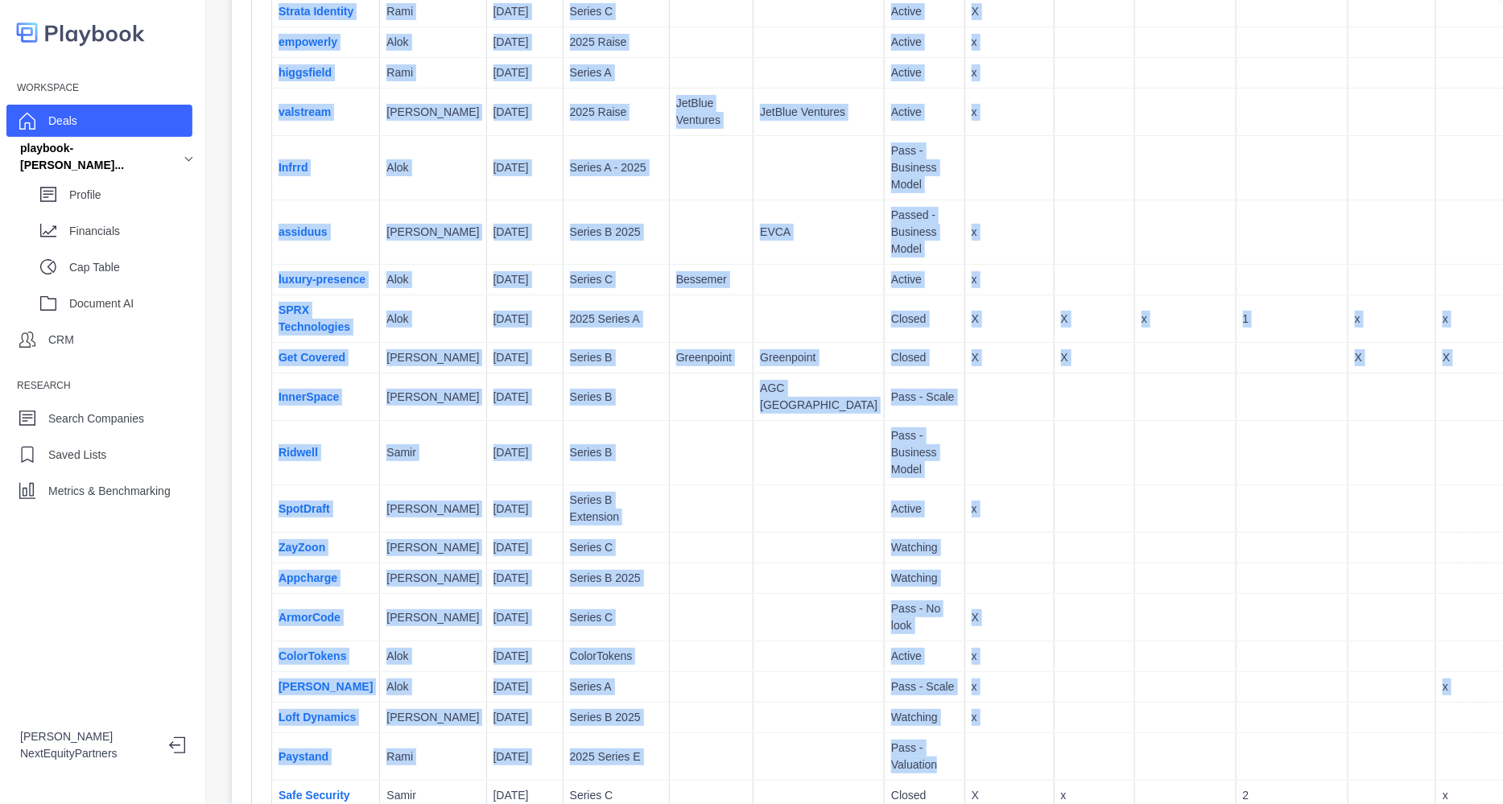
drag, startPoint x: 412, startPoint y: 114, endPoint x: 1141, endPoint y: 807, distance: 1005.0
click at [1141, 803] on html "Workspace Deals playbook-higgsfiel... Profile Financials Cap Table Document AI …" at bounding box center [751, 402] width 1503 height 804
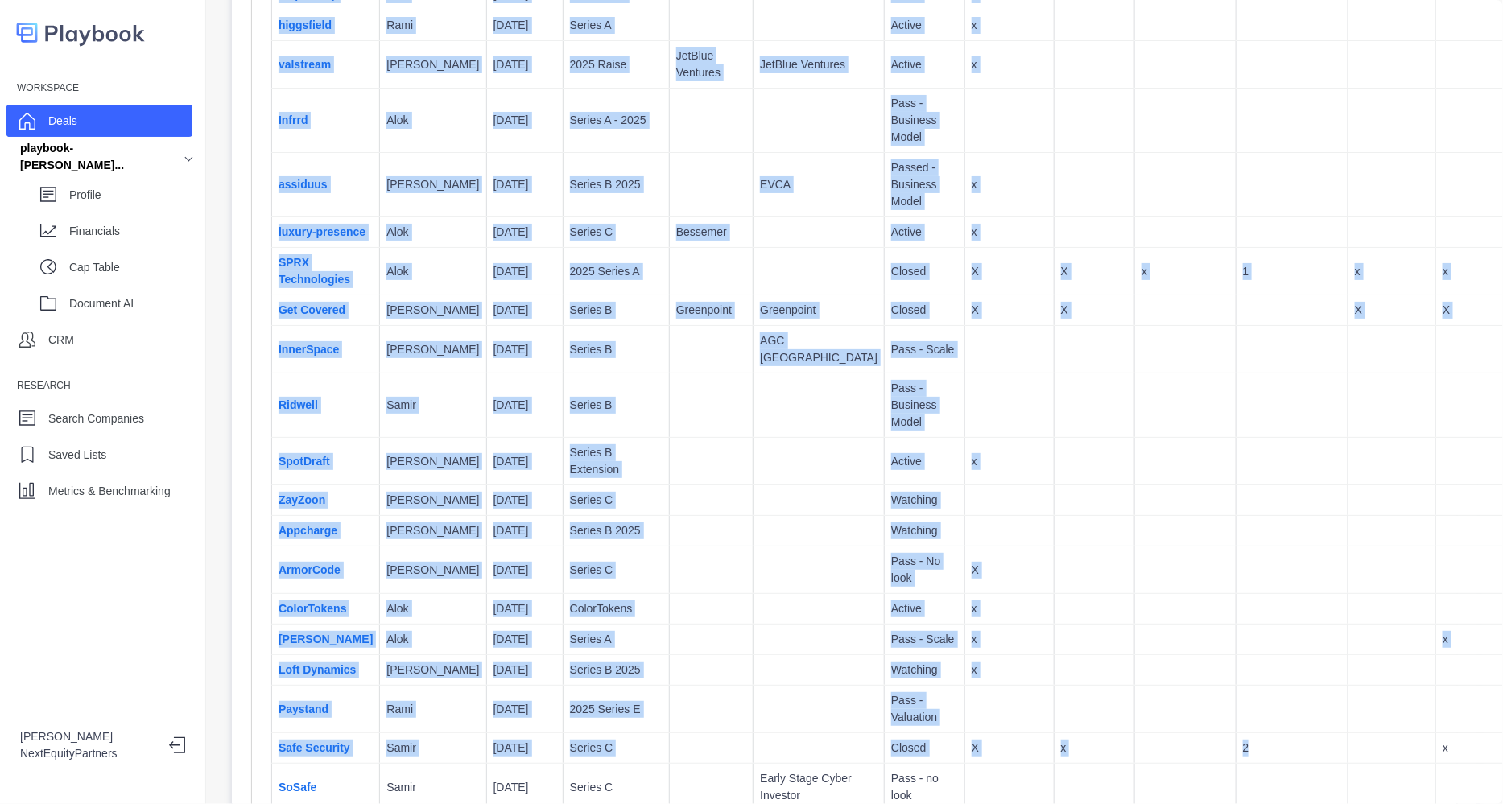
click at [1135, 529] on td at bounding box center [1185, 531] width 101 height 31
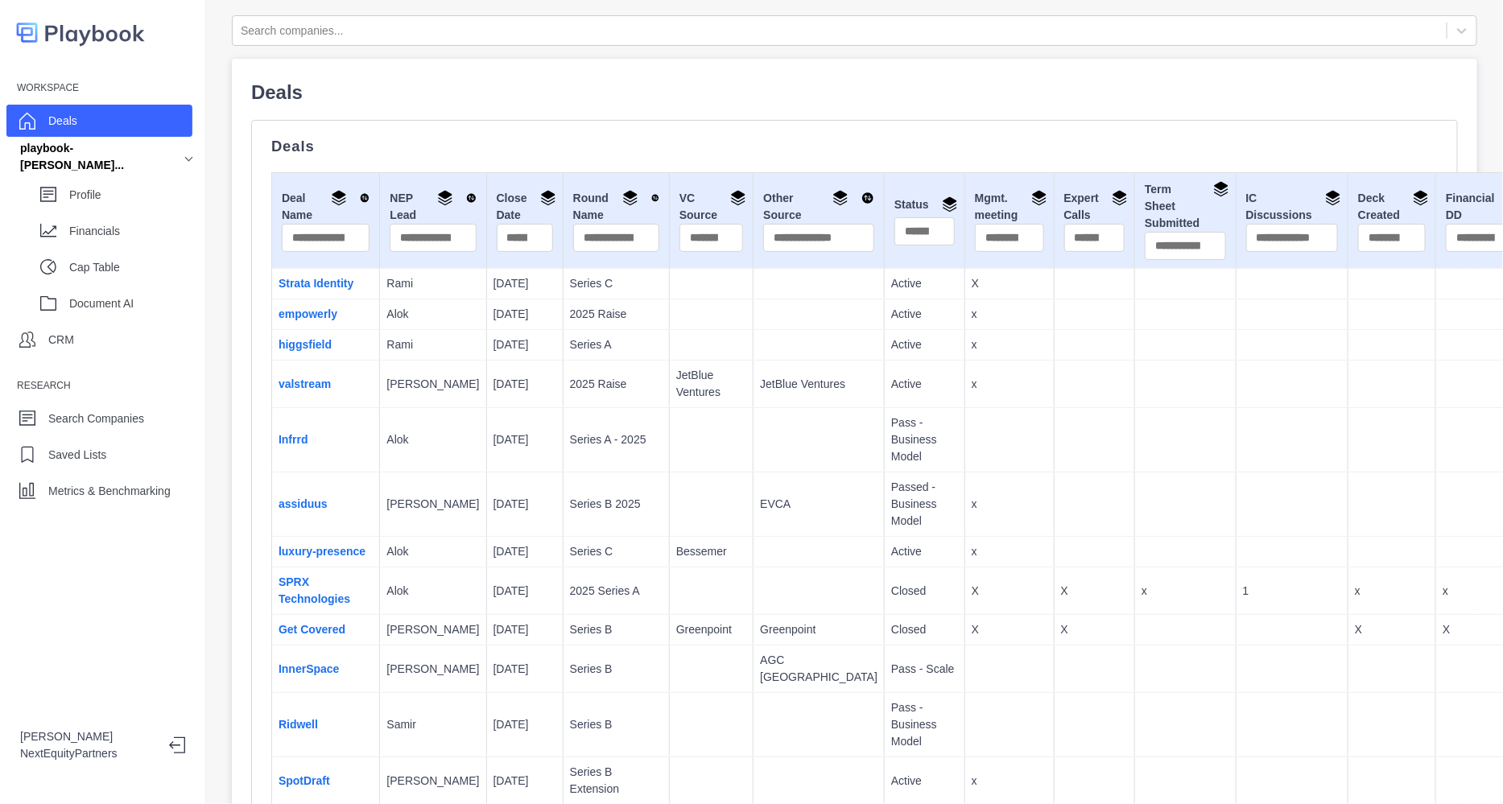
scroll to position [0, 0]
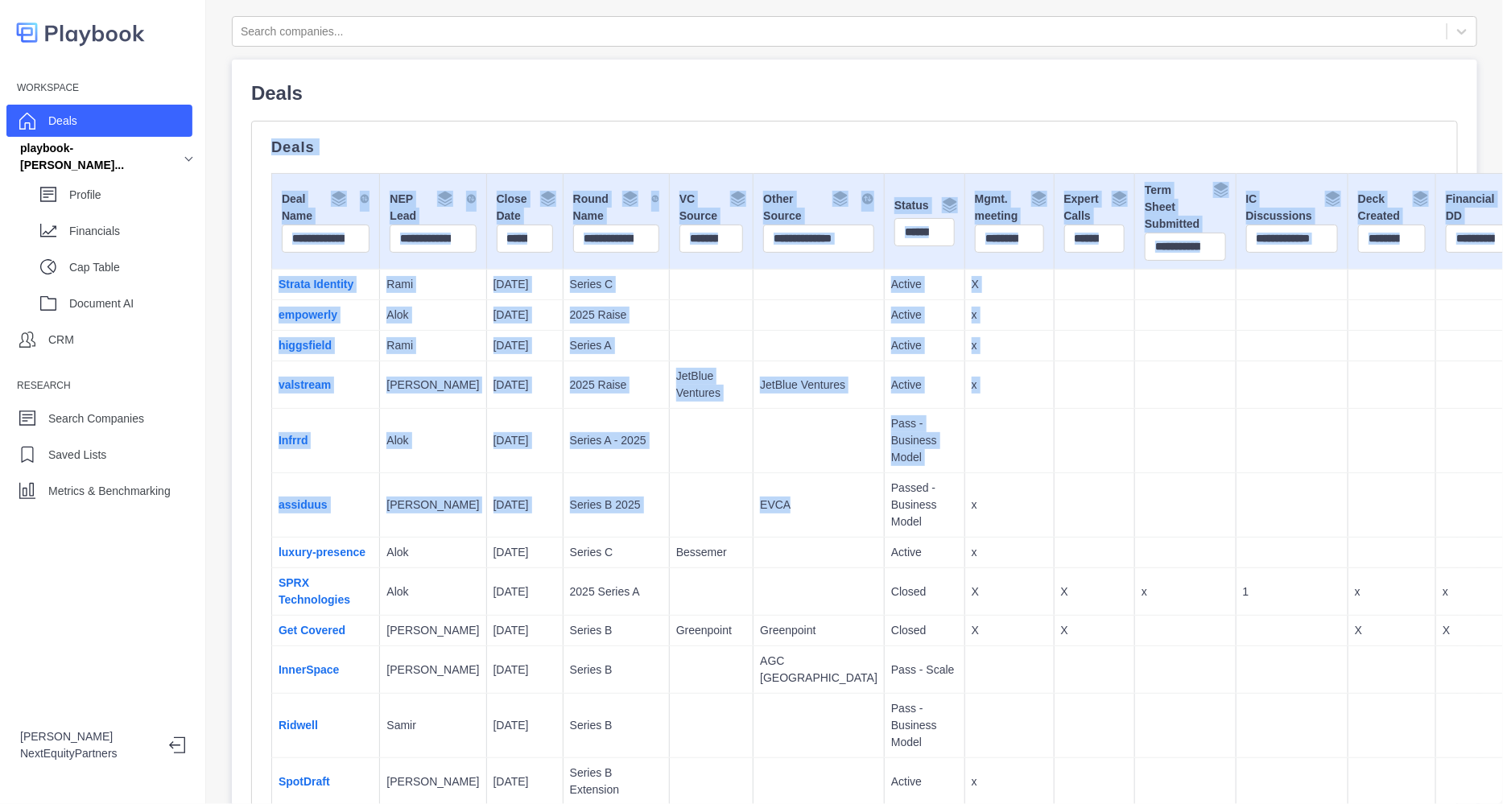
drag, startPoint x: 496, startPoint y: 183, endPoint x: 712, endPoint y: 529, distance: 408.3
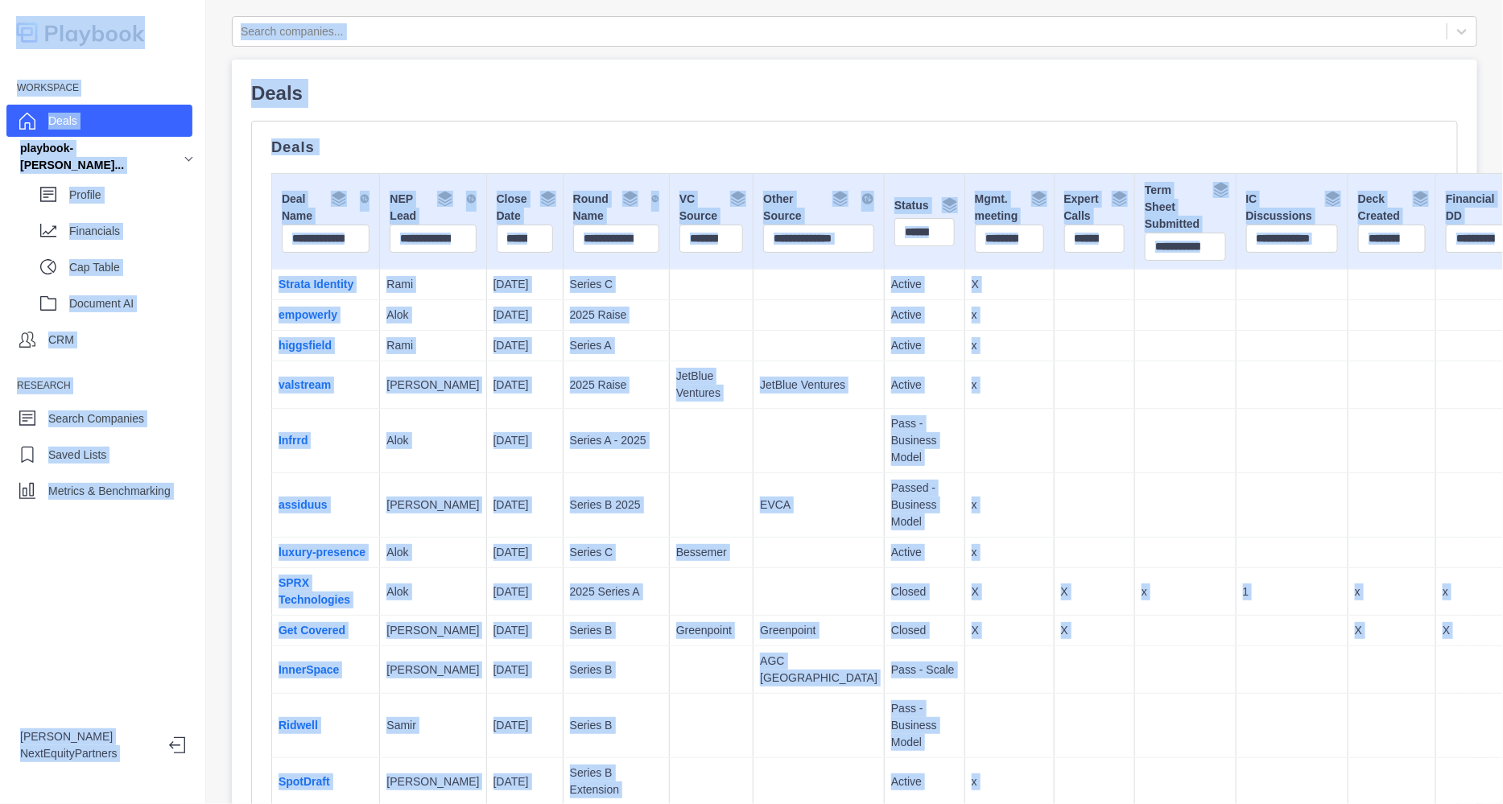
click at [753, 524] on td "EVCA" at bounding box center [818, 505] width 131 height 64
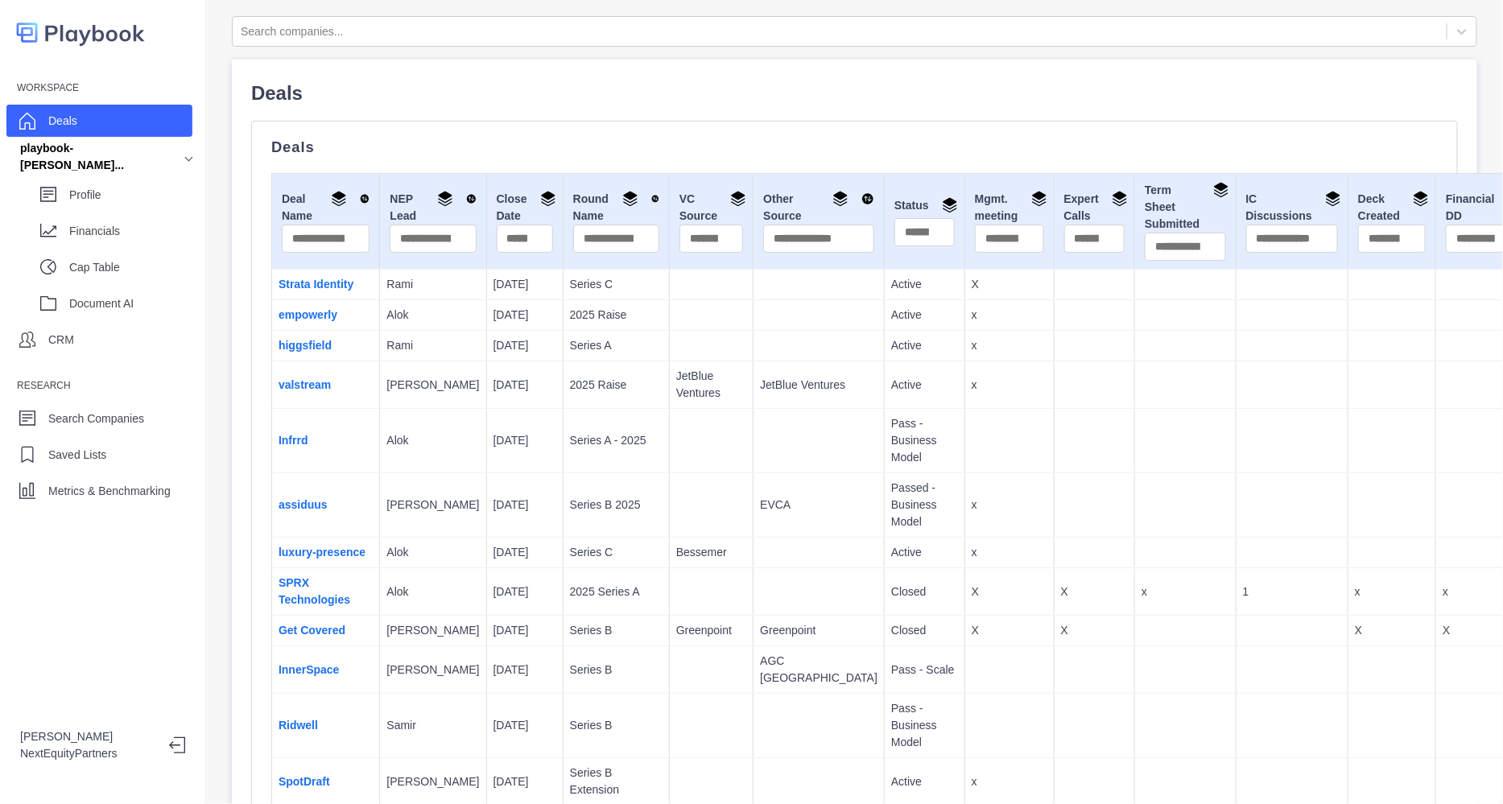
click at [891, 320] on p "Active" at bounding box center [924, 315] width 67 height 17
click at [314, 287] on link "Strata Identity" at bounding box center [316, 284] width 75 height 13
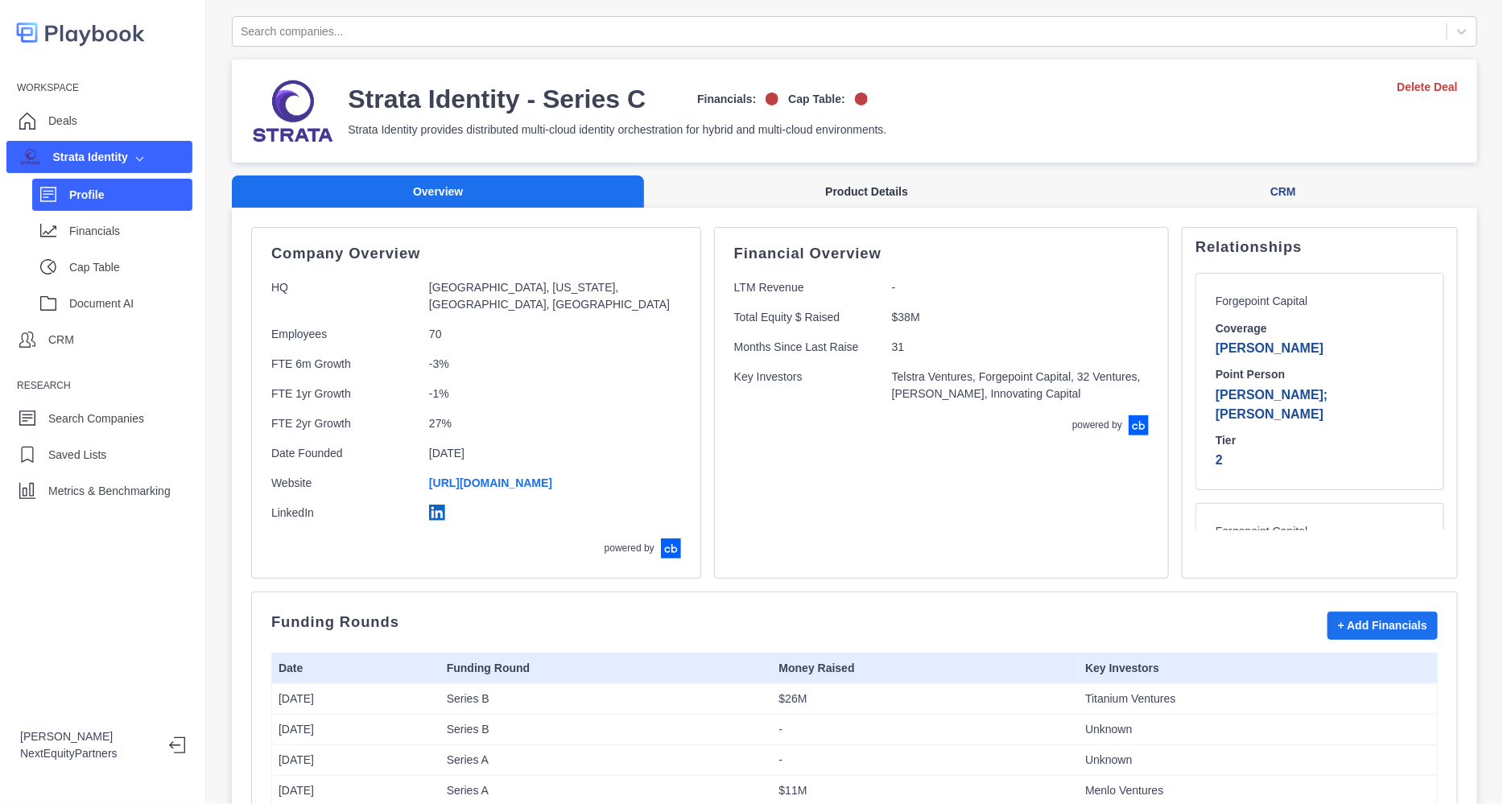
click at [821, 179] on button "Product Details" at bounding box center [866, 191] width 445 height 33
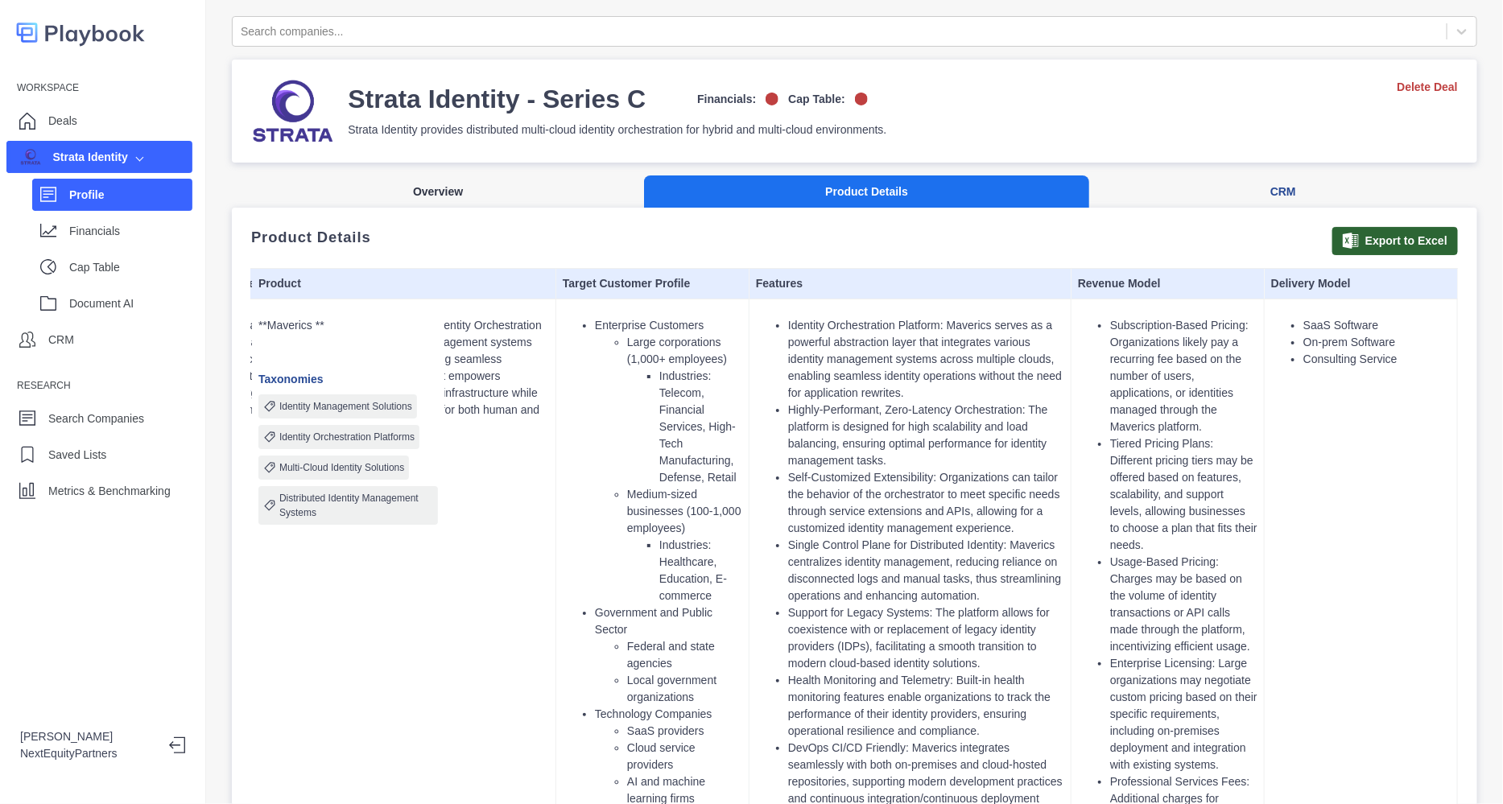
click at [446, 188] on button "Overview" at bounding box center [438, 191] width 412 height 33
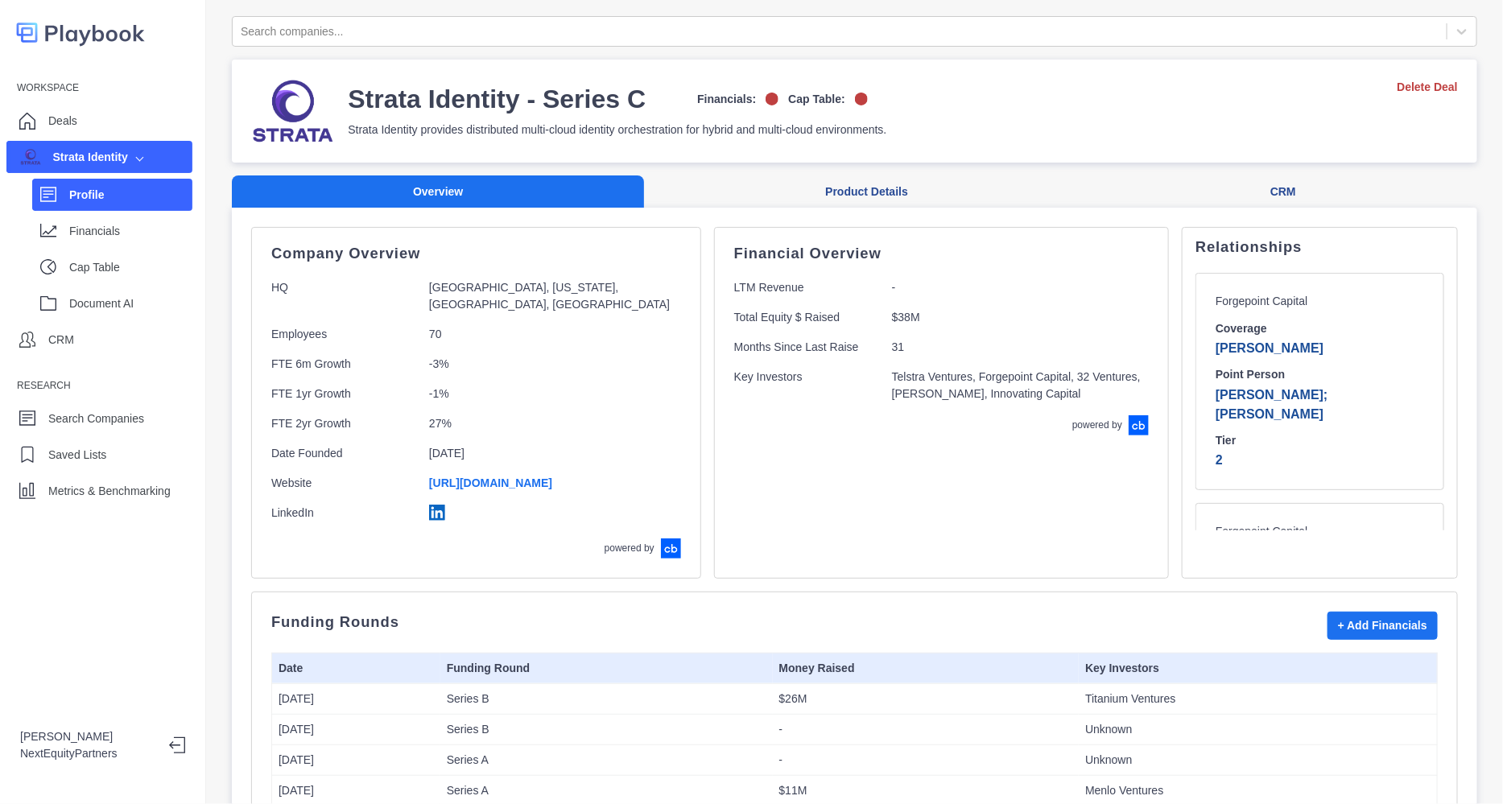
click at [989, 86] on div "Strata Identity - Series C Financials: Cap Table: Strata Identity provides dist…" at bounding box center [854, 111] width 1207 height 64
